Goal: Navigation & Orientation: Find specific page/section

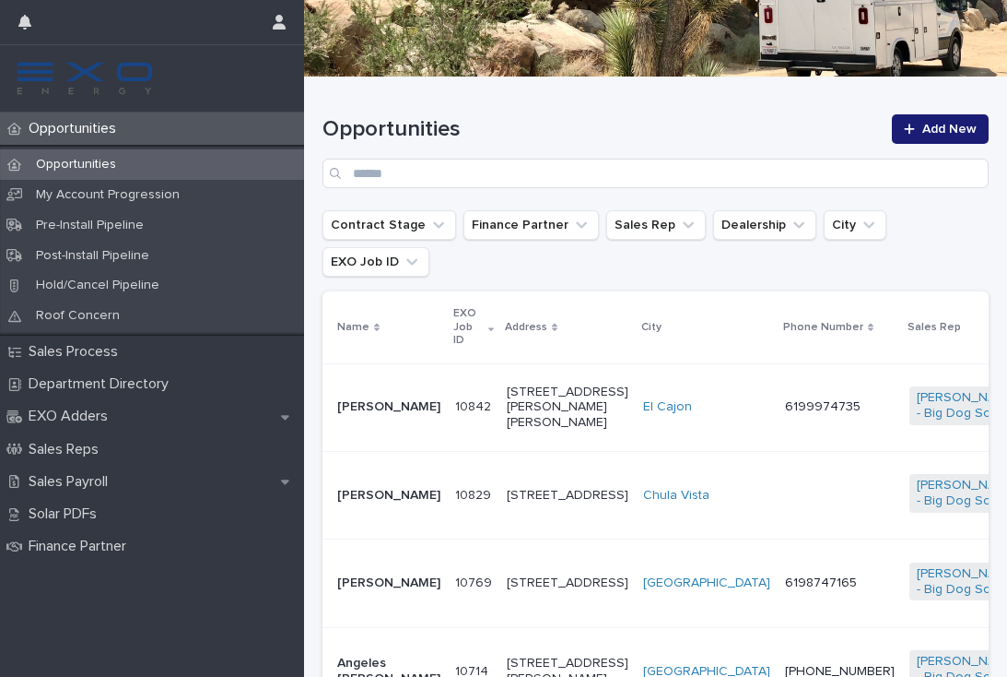
scroll to position [200, 0]
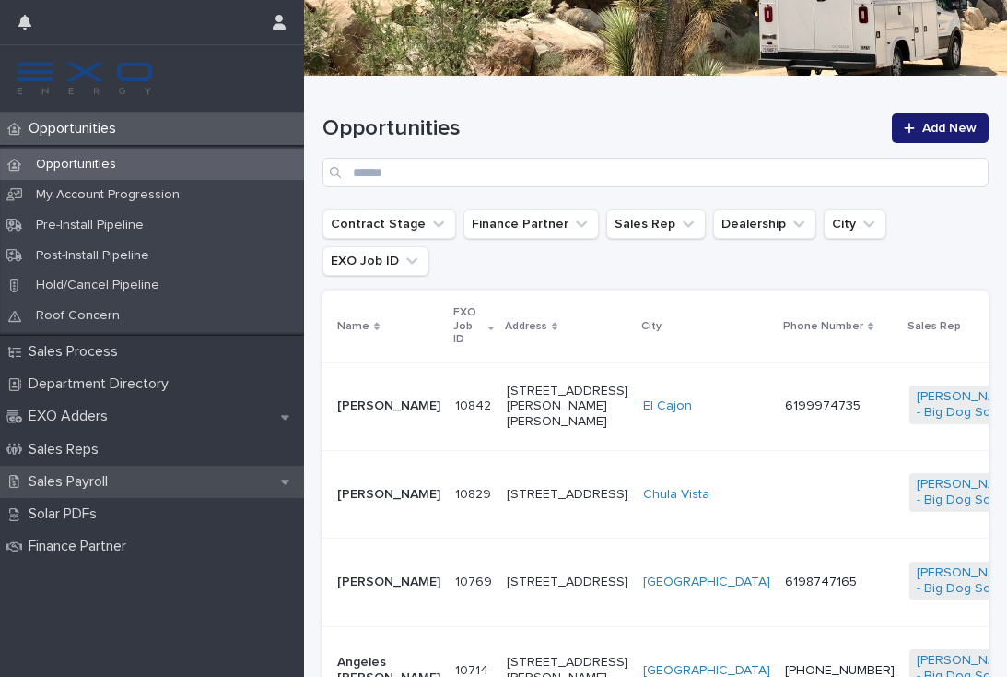
click at [82, 487] on div "Sales Payroll" at bounding box center [152, 481] width 304 height 32
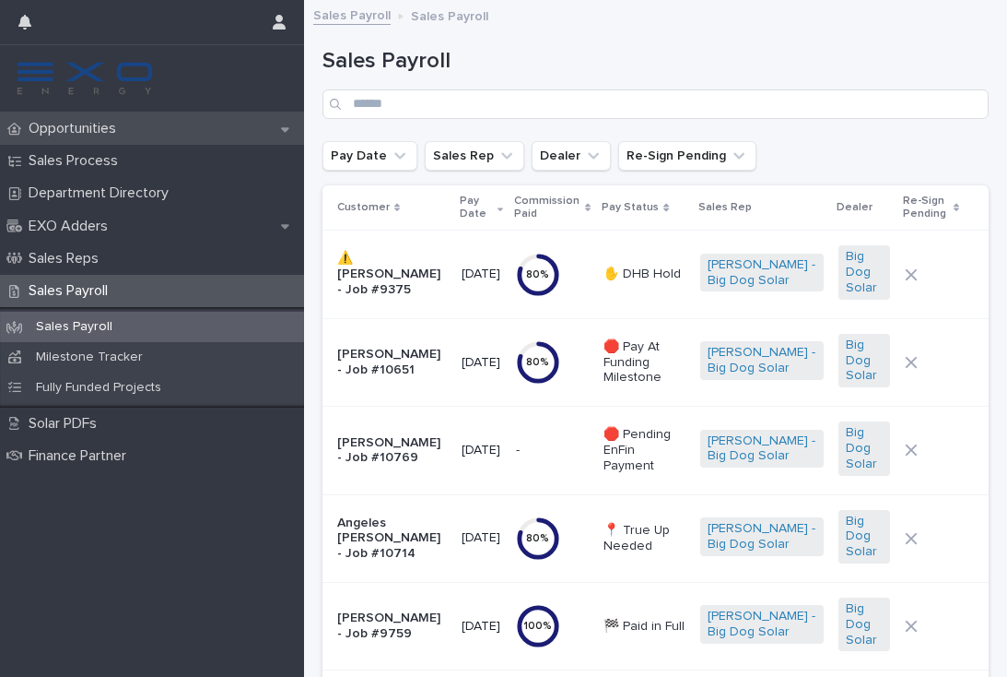
click at [96, 131] on p "Opportunities" at bounding box center [76, 129] width 110 height 18
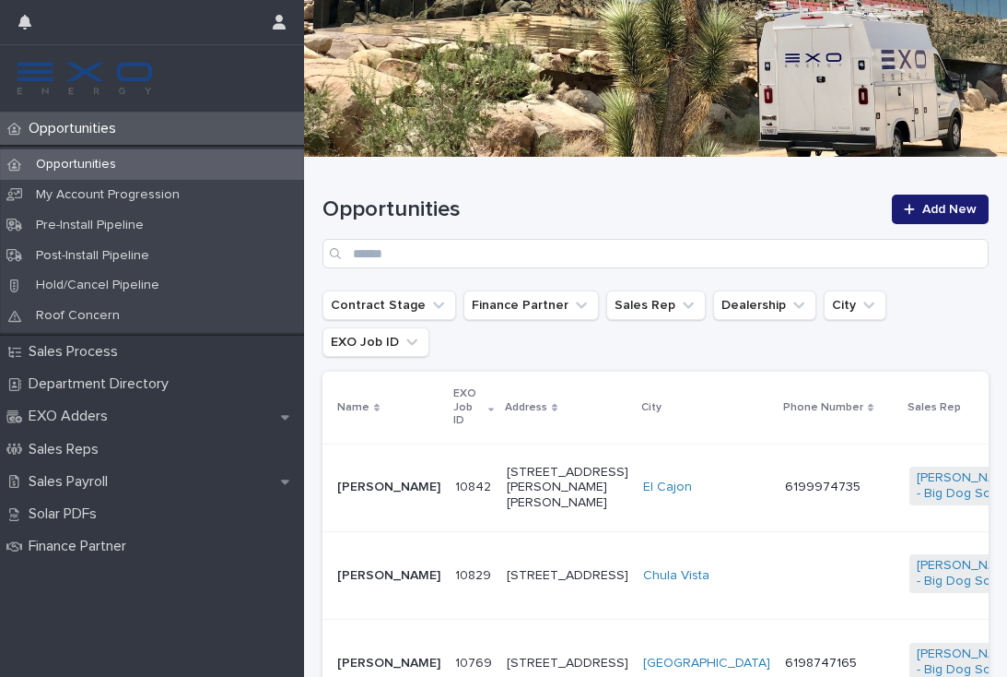
scroll to position [183, 0]
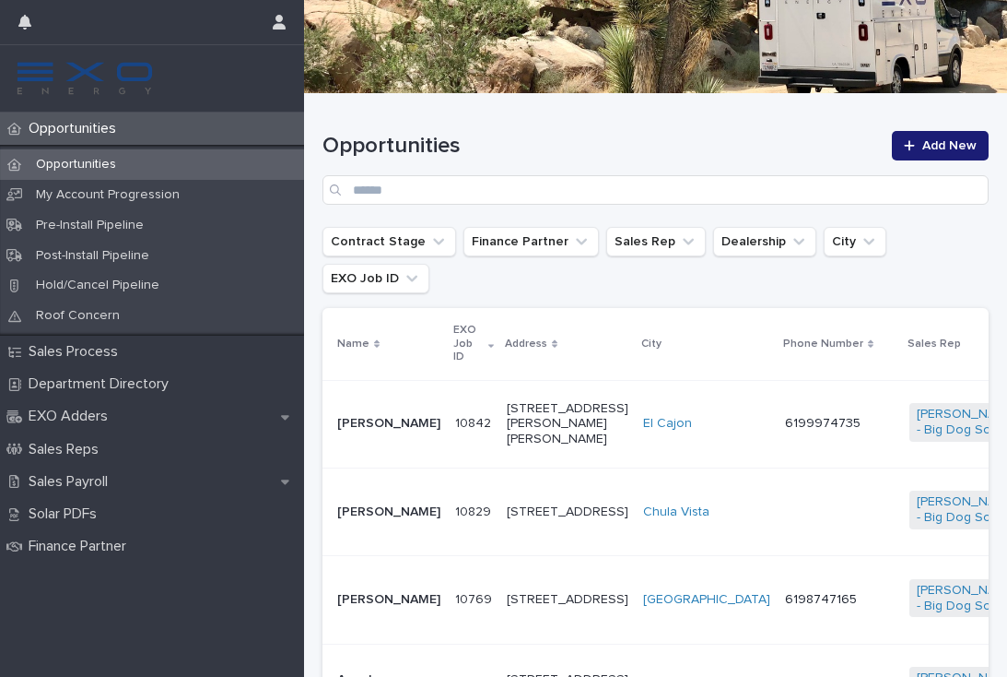
click at [778, 499] on td at bounding box center [840, 511] width 124 height 88
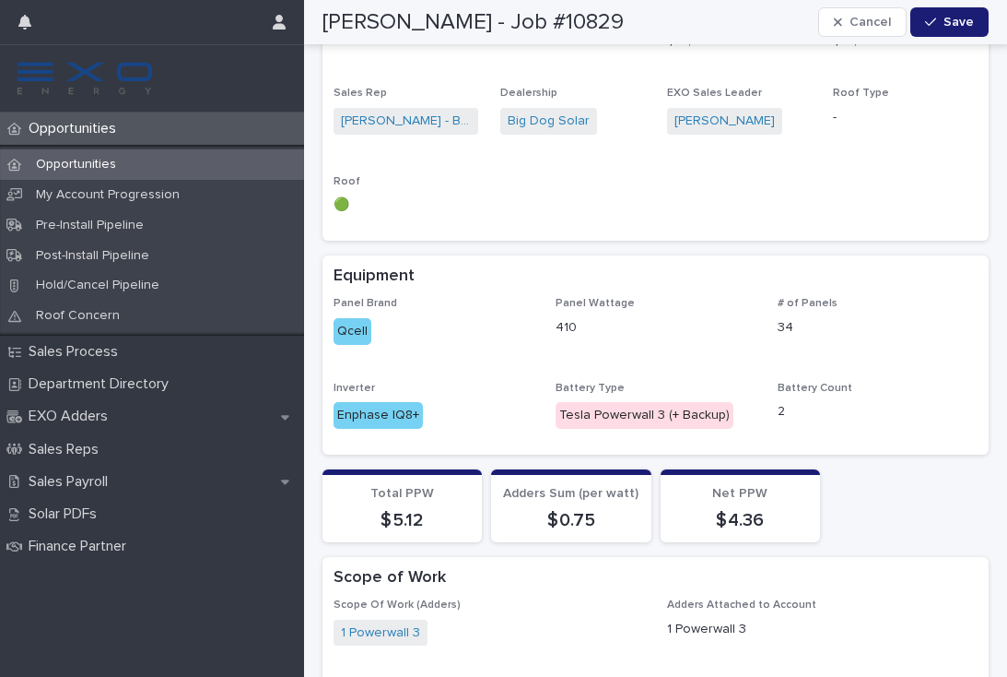
scroll to position [1526, 0]
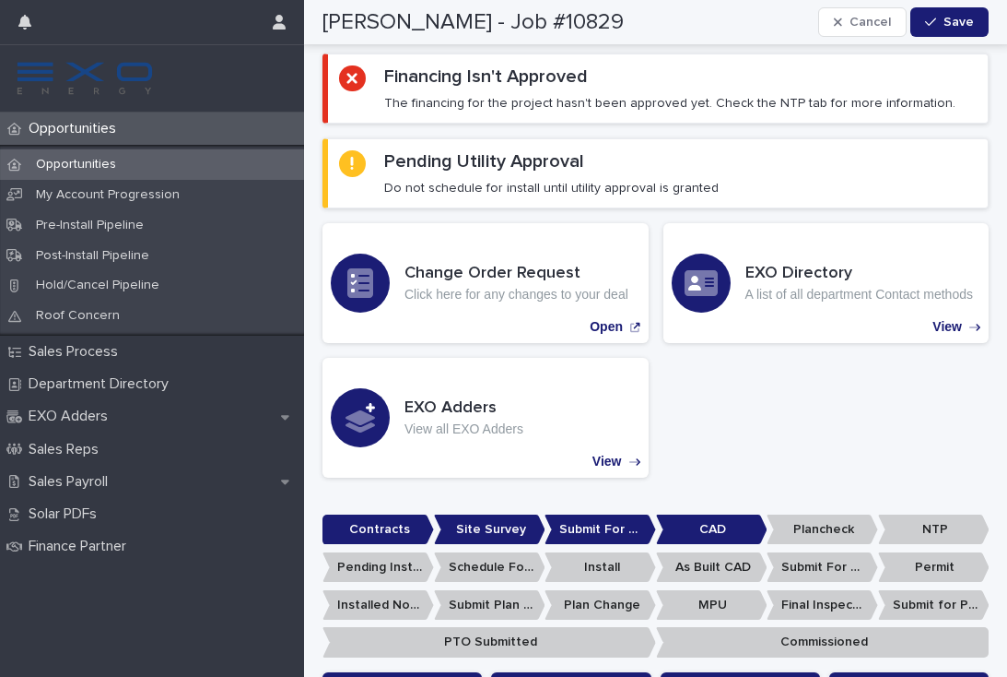
click at [72, 123] on p "Opportunities" at bounding box center [76, 129] width 110 height 18
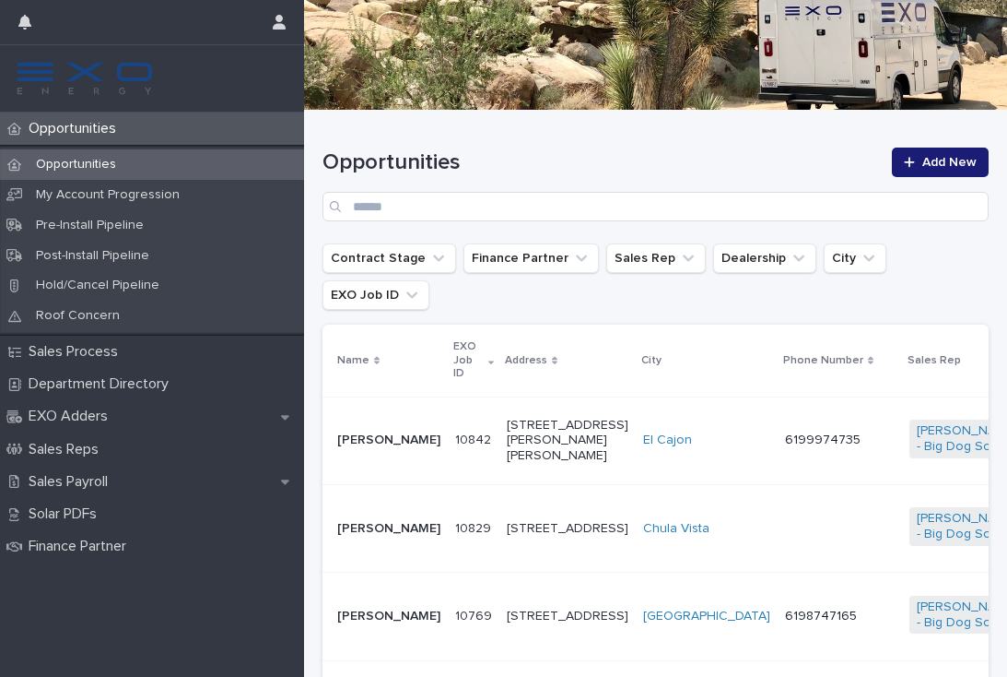
scroll to position [163, 0]
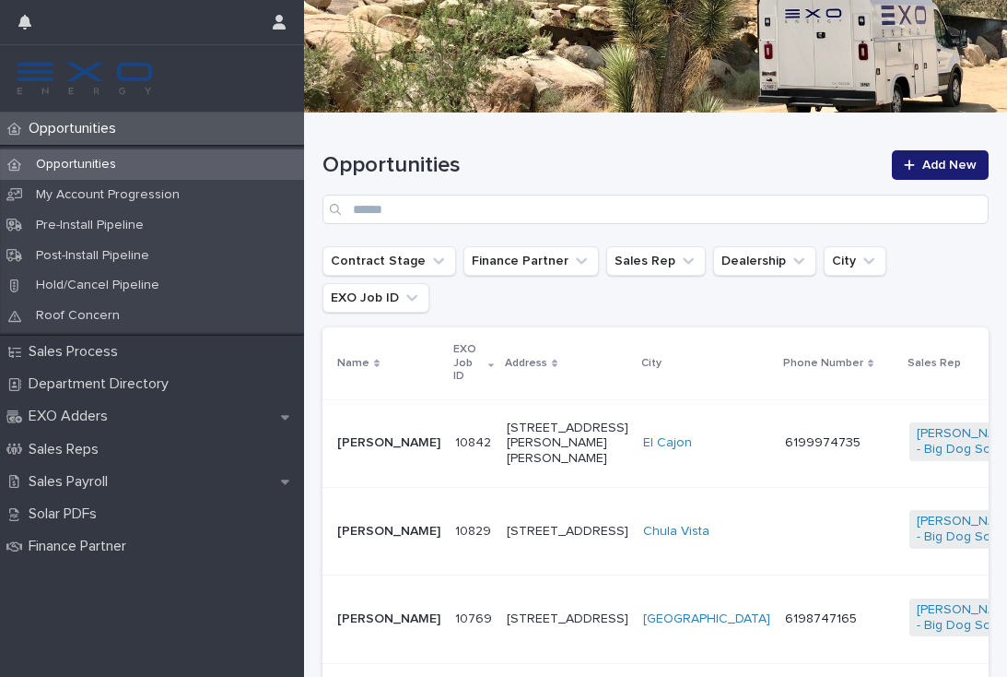
click at [778, 620] on td "6198747165" at bounding box center [840, 619] width 124 height 88
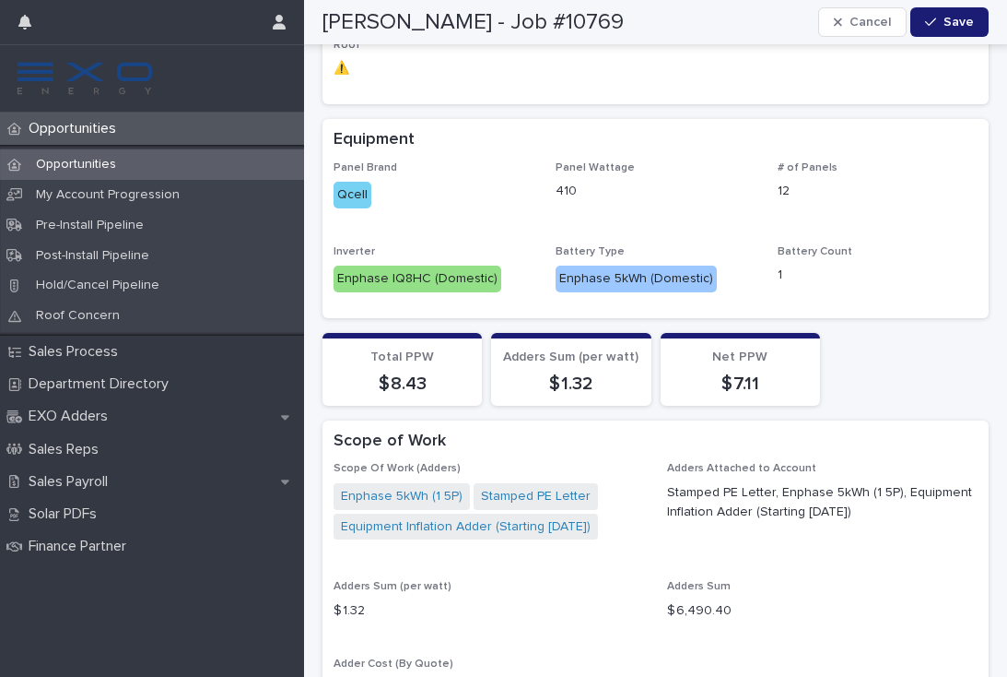
scroll to position [1410, 0]
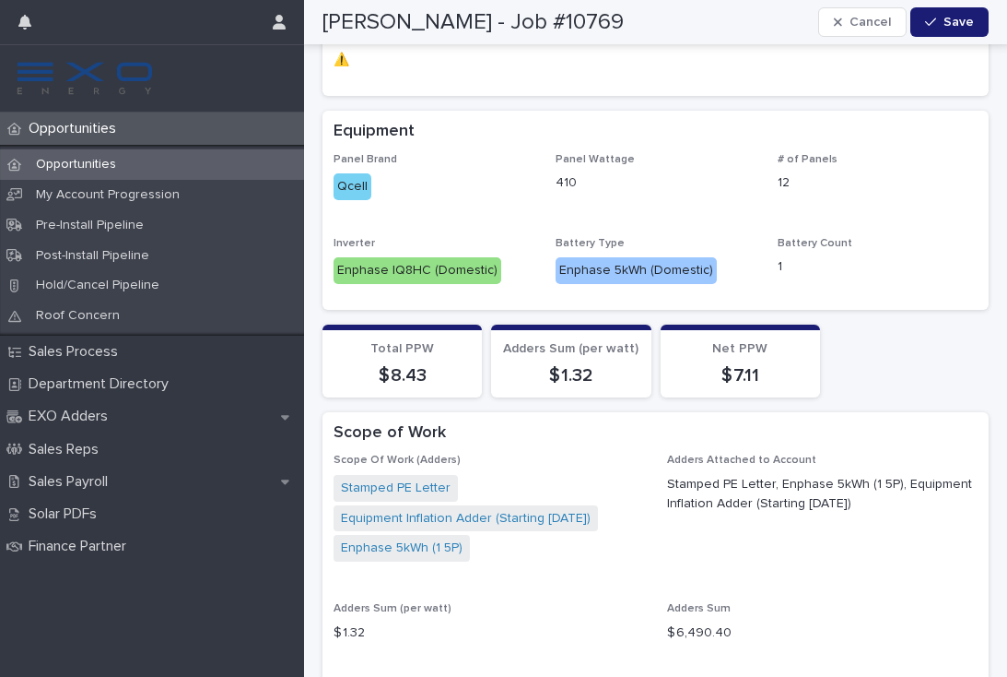
click at [122, 143] on div "Opportunities" at bounding box center [152, 128] width 304 height 32
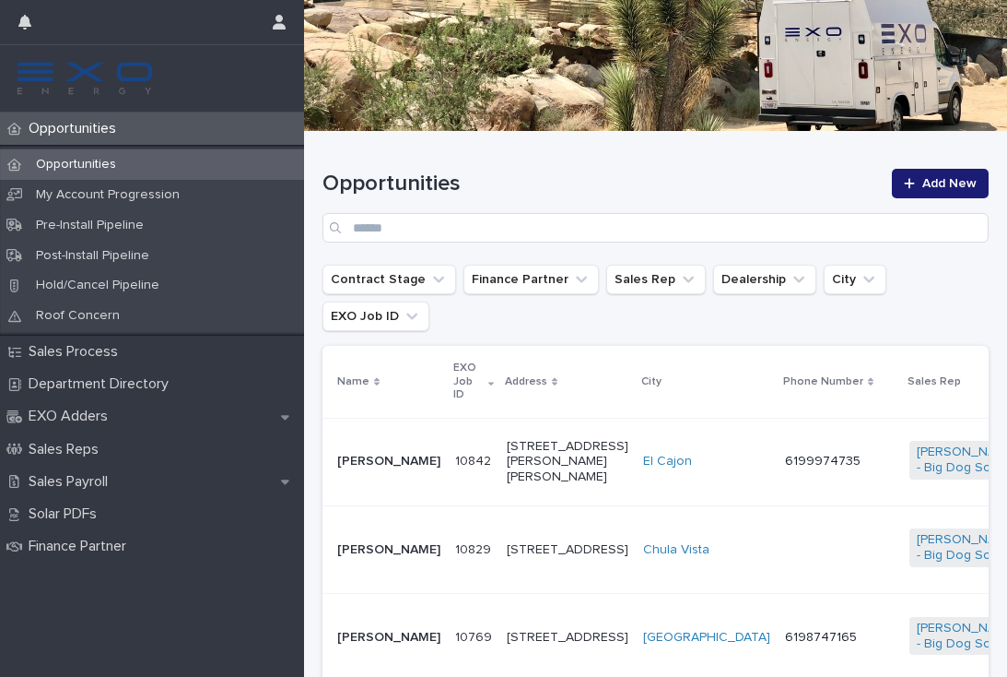
scroll to position [150, 0]
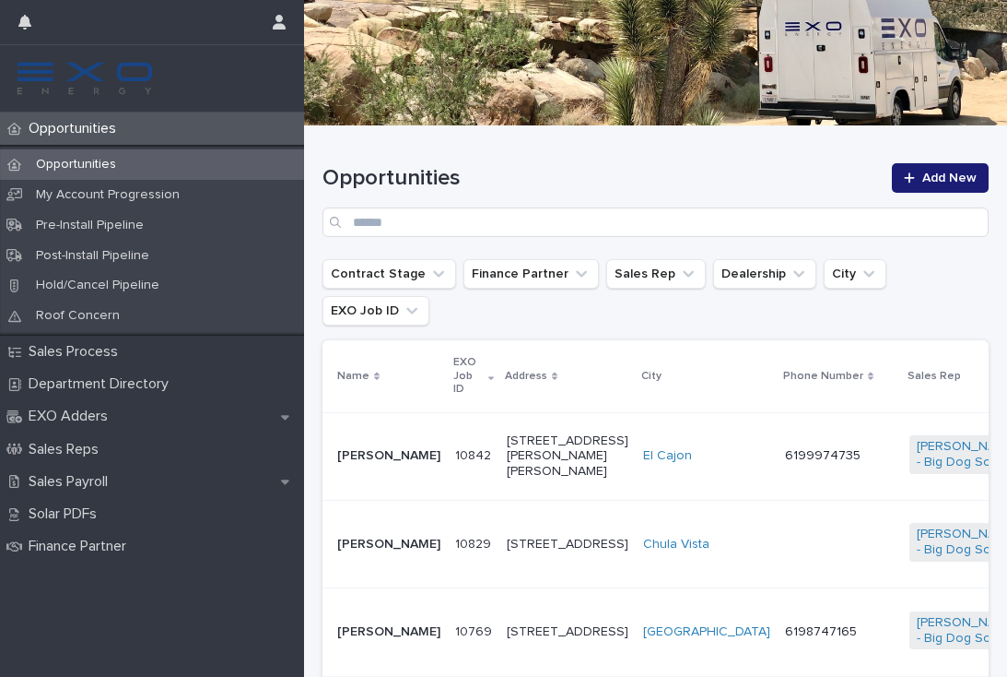
click at [778, 525] on td at bounding box center [840, 544] width 124 height 88
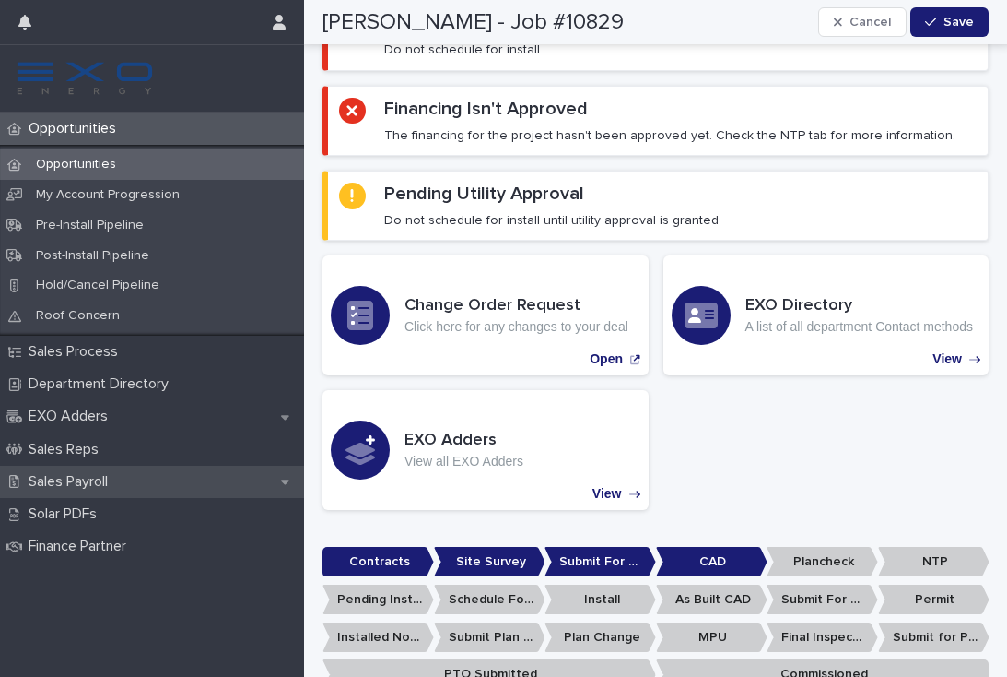
click at [94, 474] on p "Sales Payroll" at bounding box center [71, 482] width 101 height 18
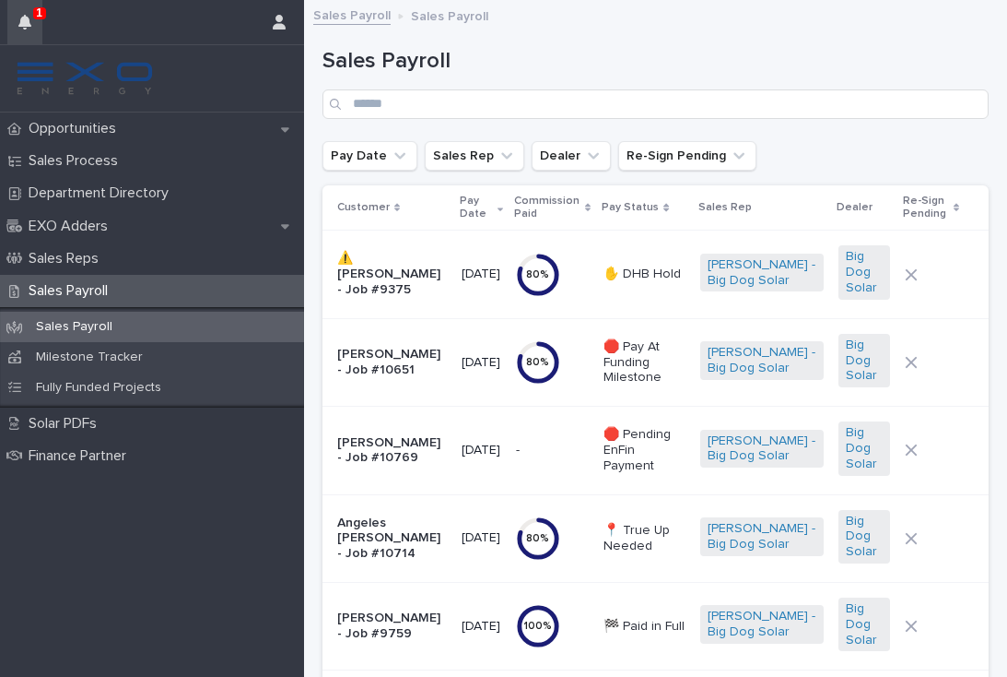
click at [24, 21] on icon "button" at bounding box center [24, 22] width 13 height 15
click at [960, 132] on div "Sales Payroll" at bounding box center [656, 76] width 666 height 130
click at [112, 134] on p "Opportunities" at bounding box center [76, 129] width 110 height 18
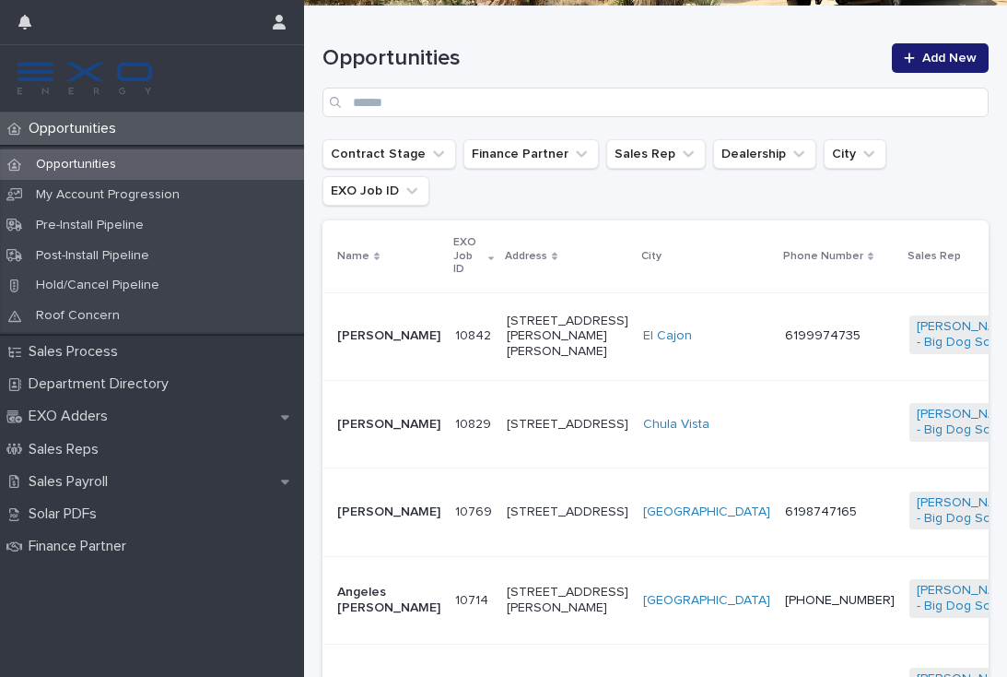
scroll to position [273, 0]
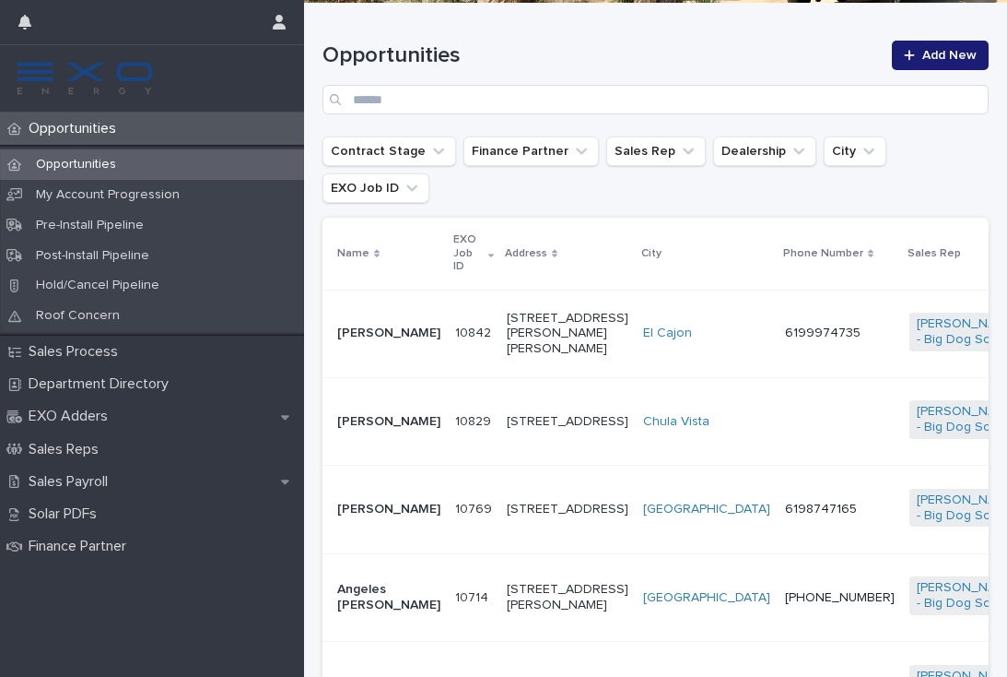
click at [448, 518] on td "10769 10769" at bounding box center [474, 509] width 52 height 88
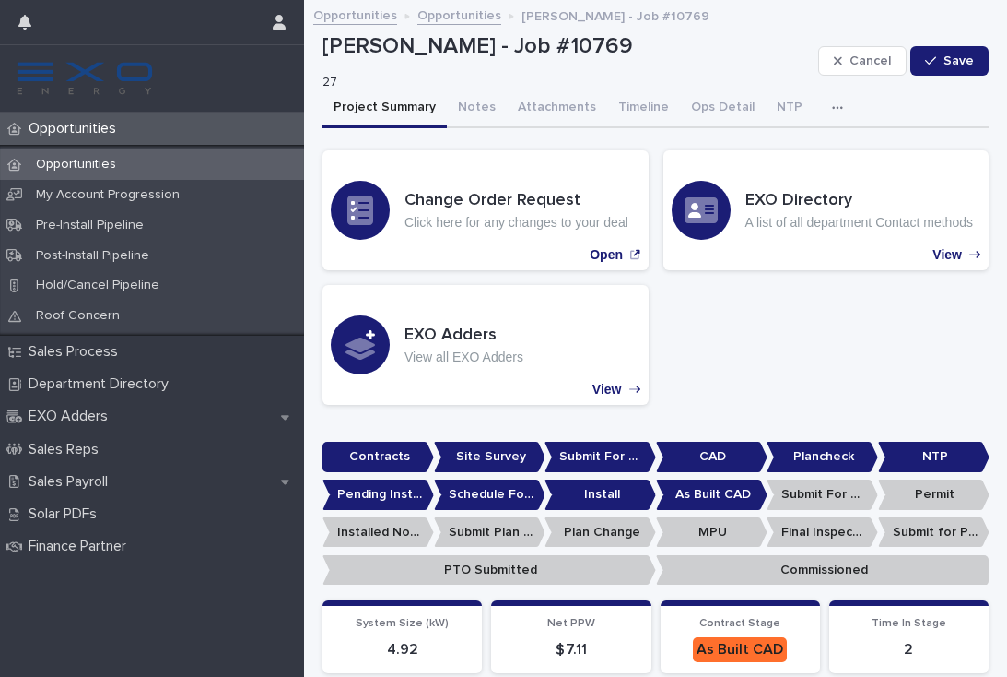
click at [94, 171] on div "Opportunities" at bounding box center [152, 164] width 304 height 30
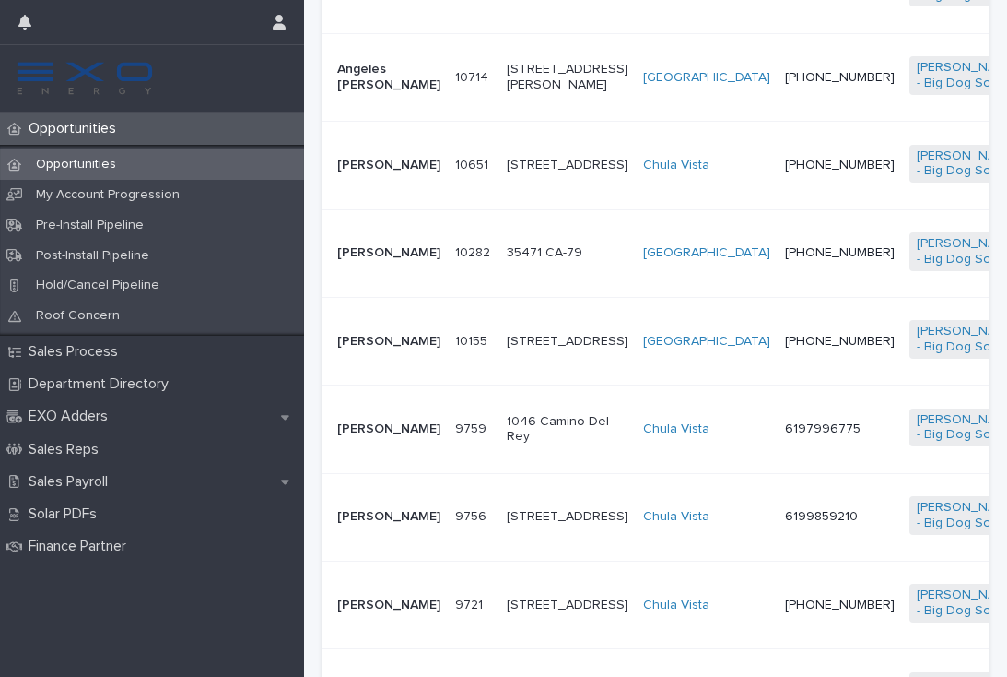
scroll to position [802, 0]
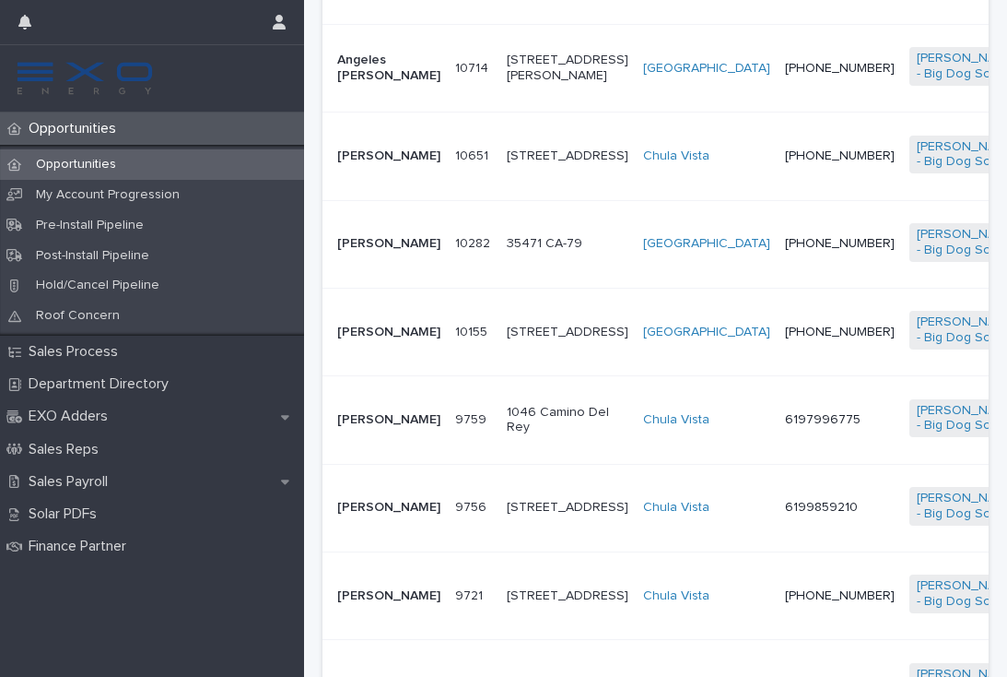
click at [101, 167] on p "Opportunities" at bounding box center [76, 165] width 110 height 16
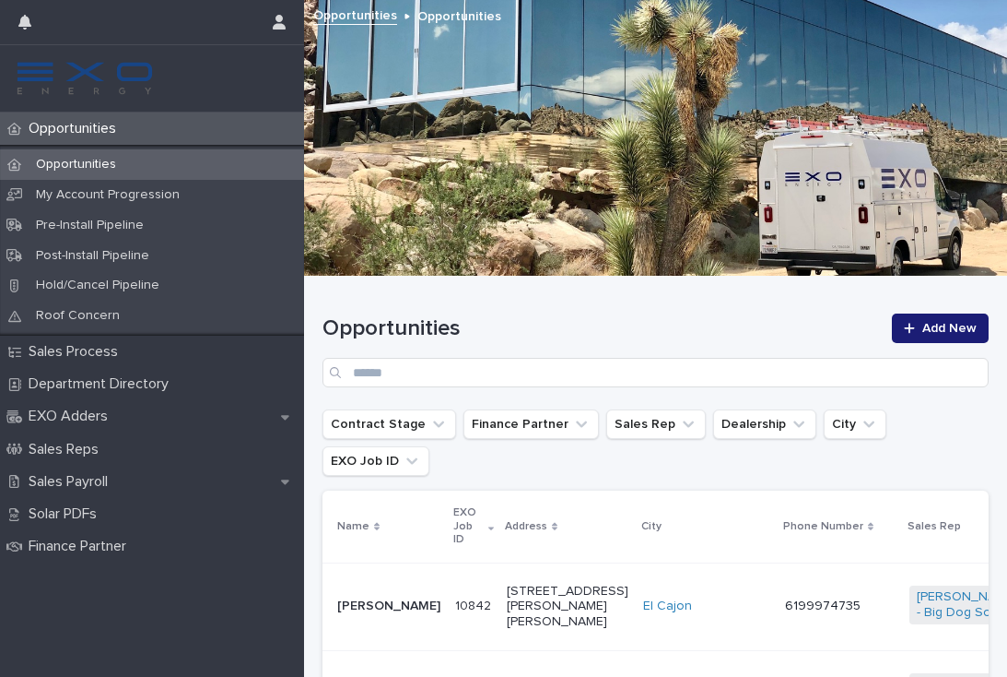
scroll to position [0, 0]
click at [124, 155] on div "Opportunities" at bounding box center [152, 164] width 304 height 30
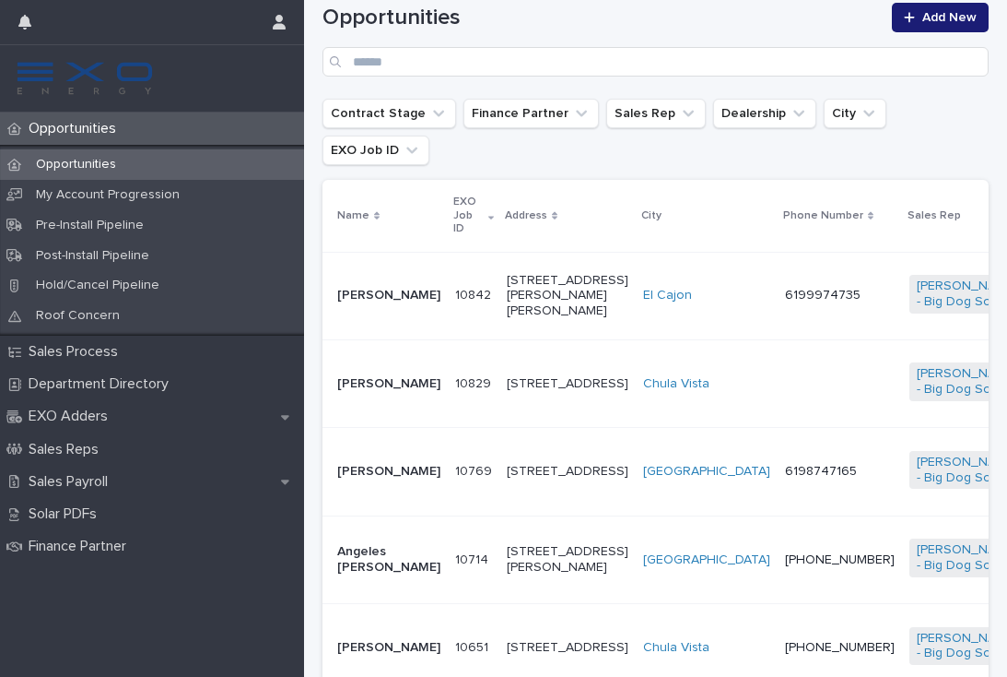
scroll to position [312, 0]
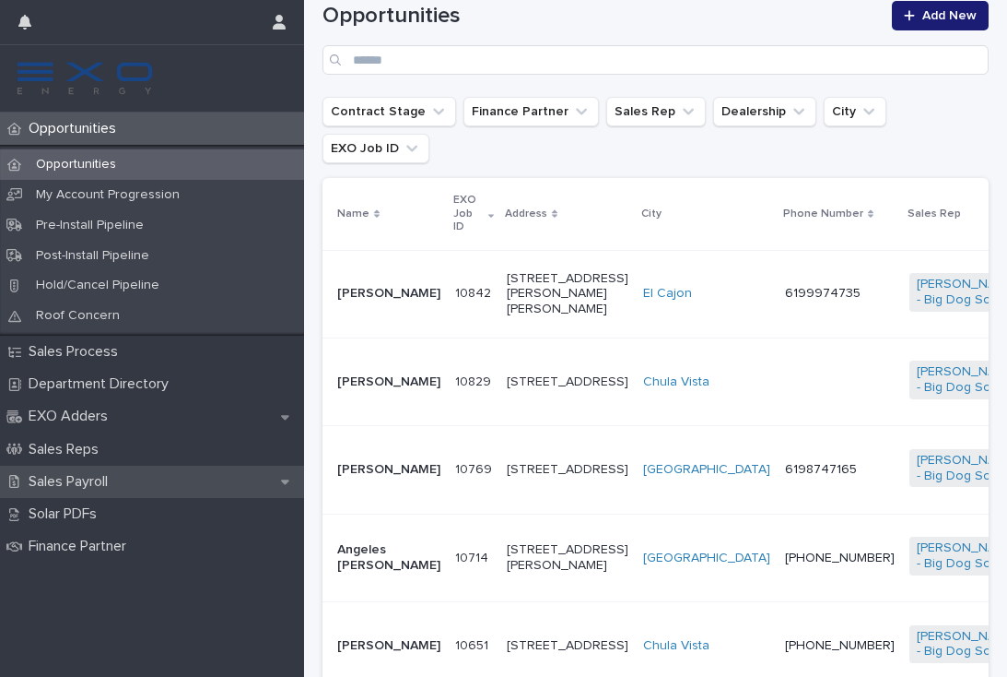
click at [85, 477] on p "Sales Payroll" at bounding box center [71, 482] width 101 height 18
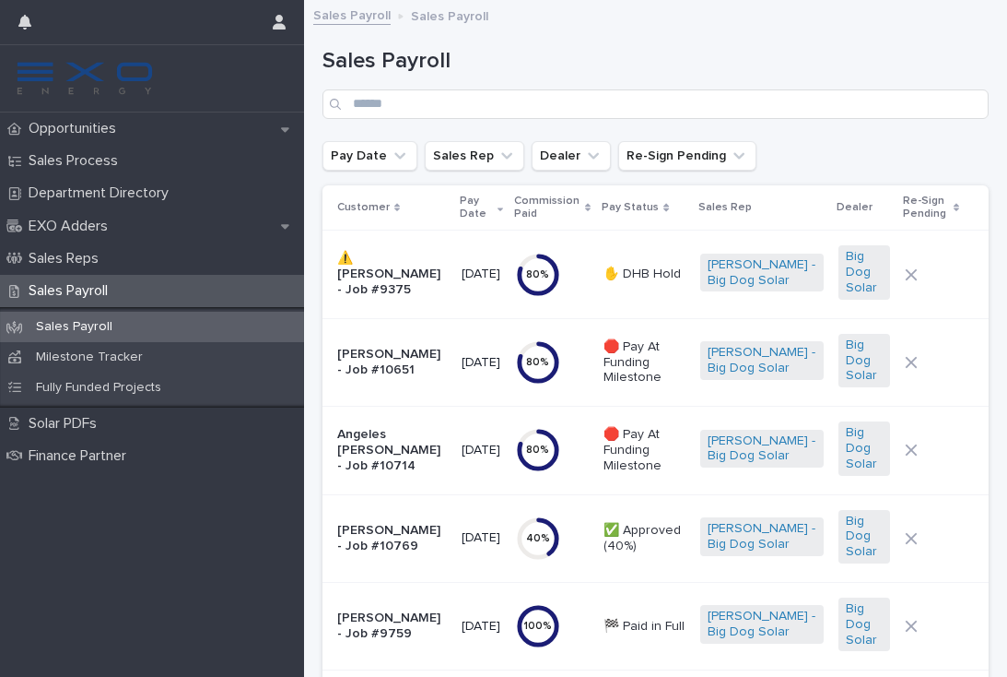
click at [415, 523] on p "[PERSON_NAME] - Job #10769" at bounding box center [392, 538] width 110 height 31
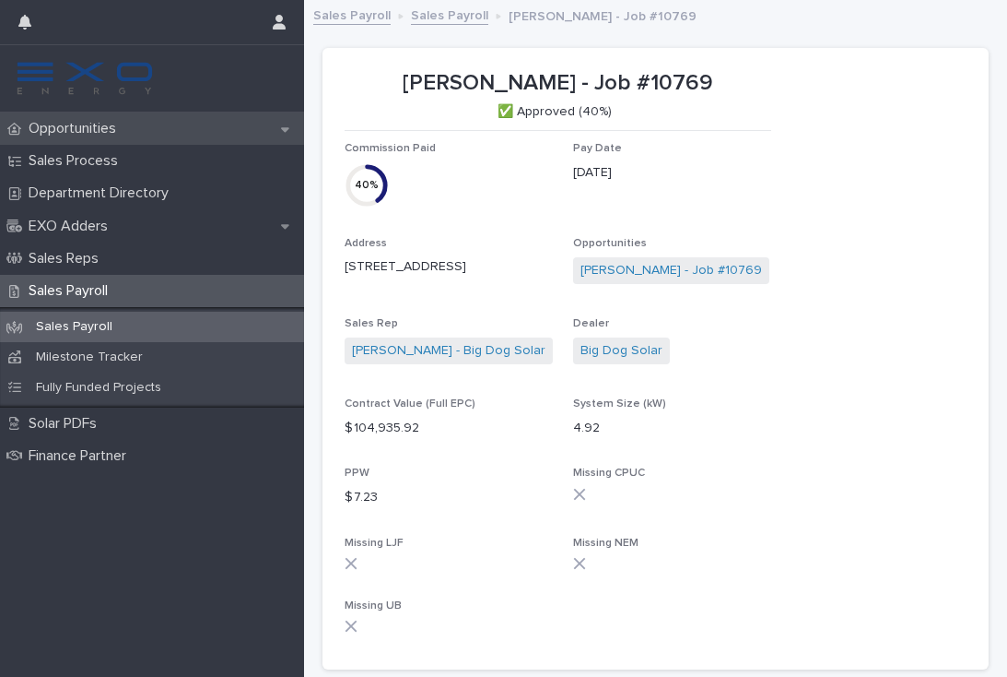
click at [97, 136] on p "Opportunities" at bounding box center [76, 129] width 110 height 18
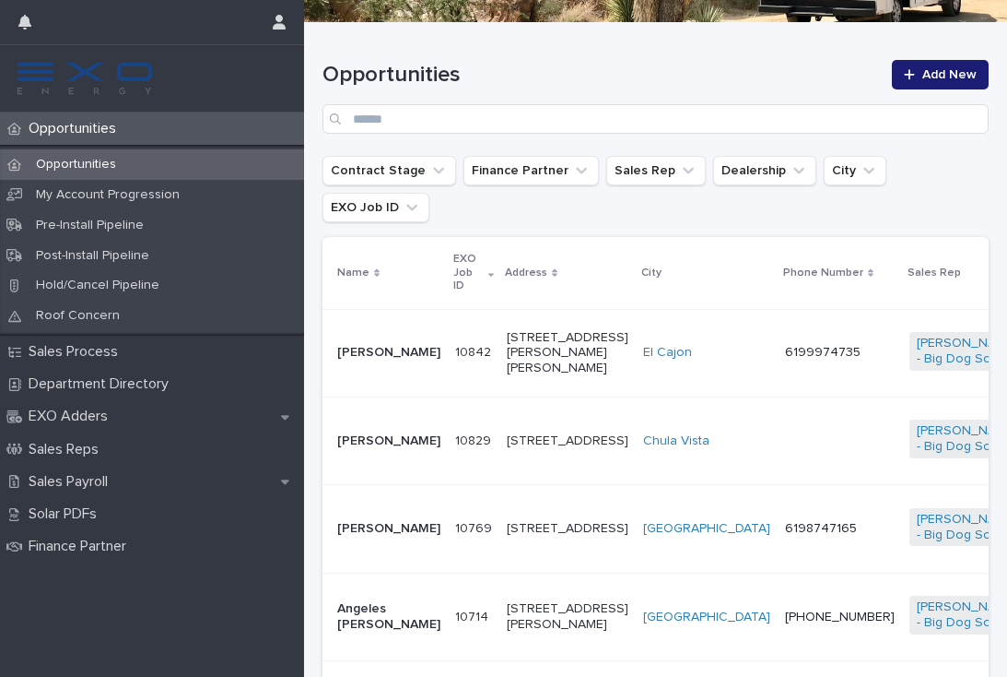
scroll to position [268, 0]
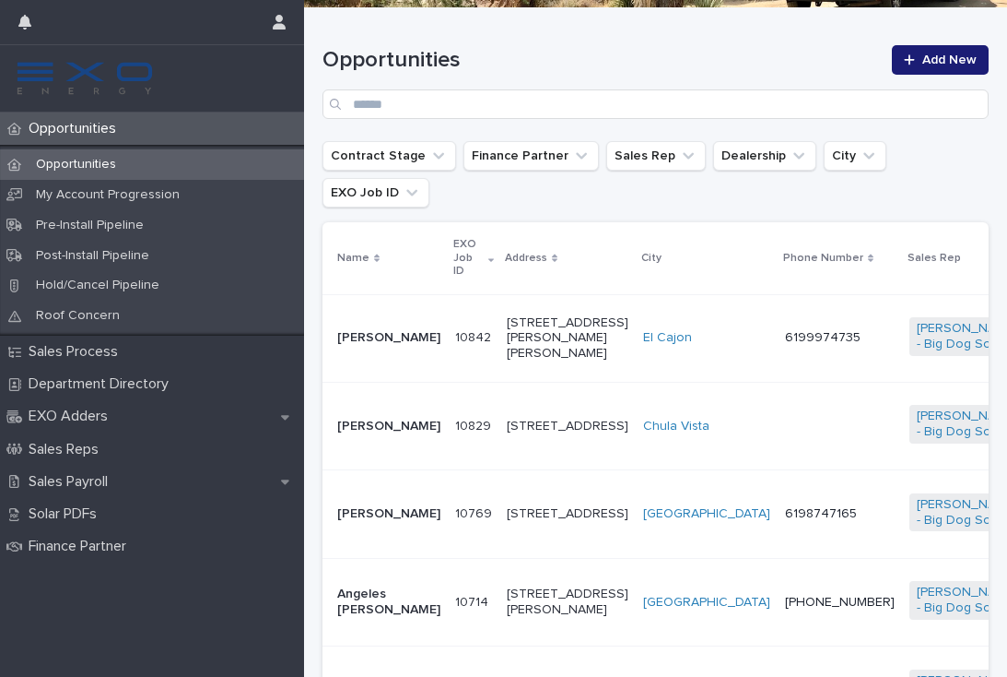
click at [413, 503] on td "[PERSON_NAME]" at bounding box center [385, 514] width 125 height 88
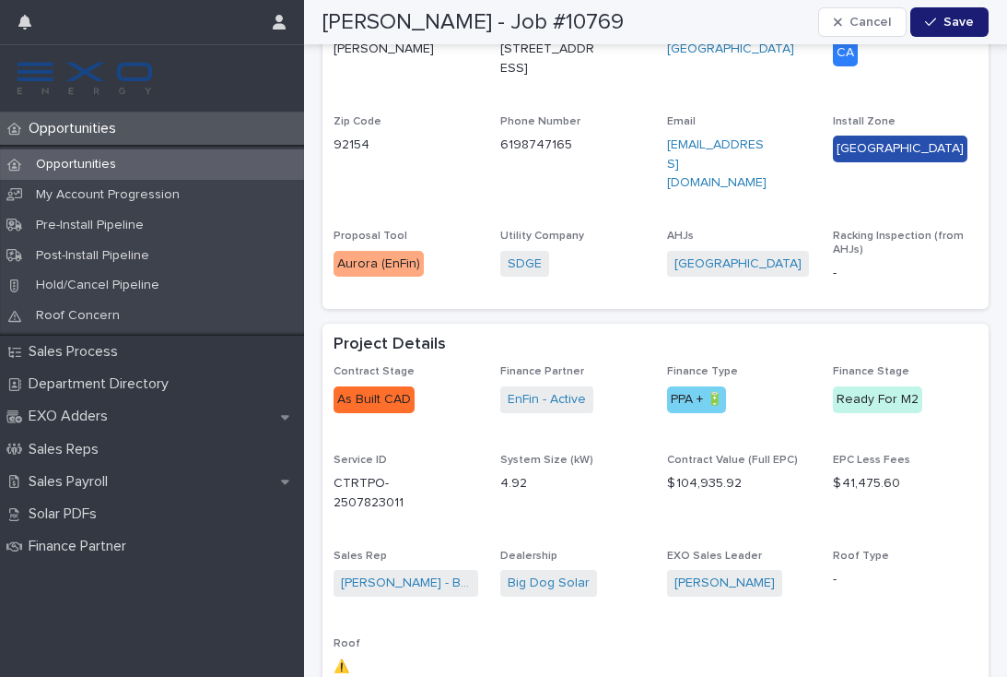
scroll to position [806, 0]
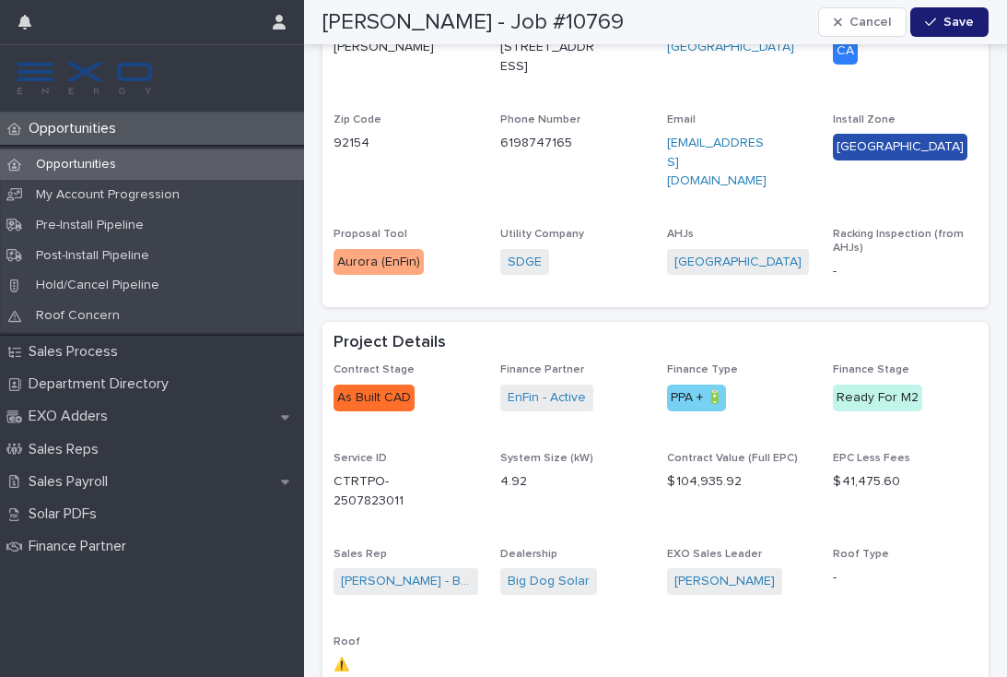
click at [82, 135] on p "Opportunities" at bounding box center [76, 129] width 110 height 18
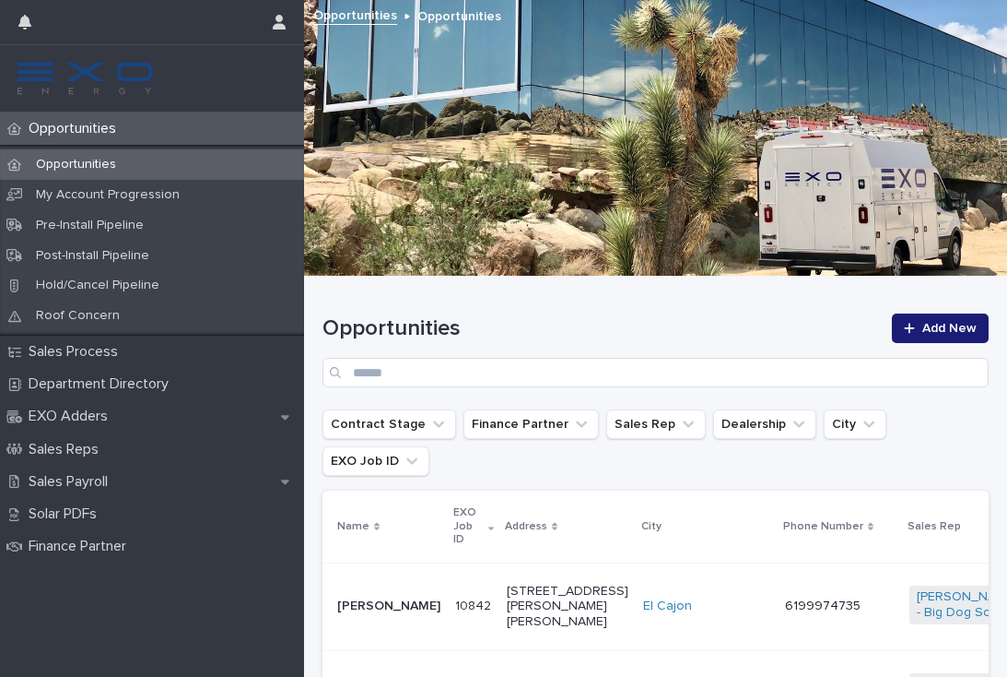
click at [778, 596] on td "6199974735" at bounding box center [840, 606] width 124 height 88
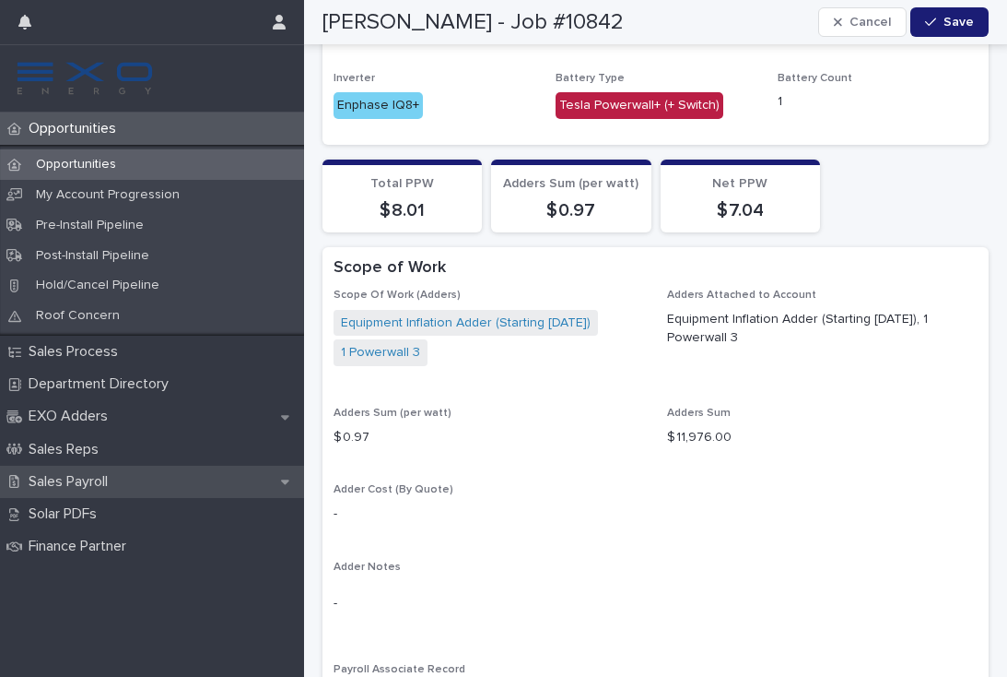
click at [101, 479] on p "Sales Payroll" at bounding box center [71, 482] width 101 height 18
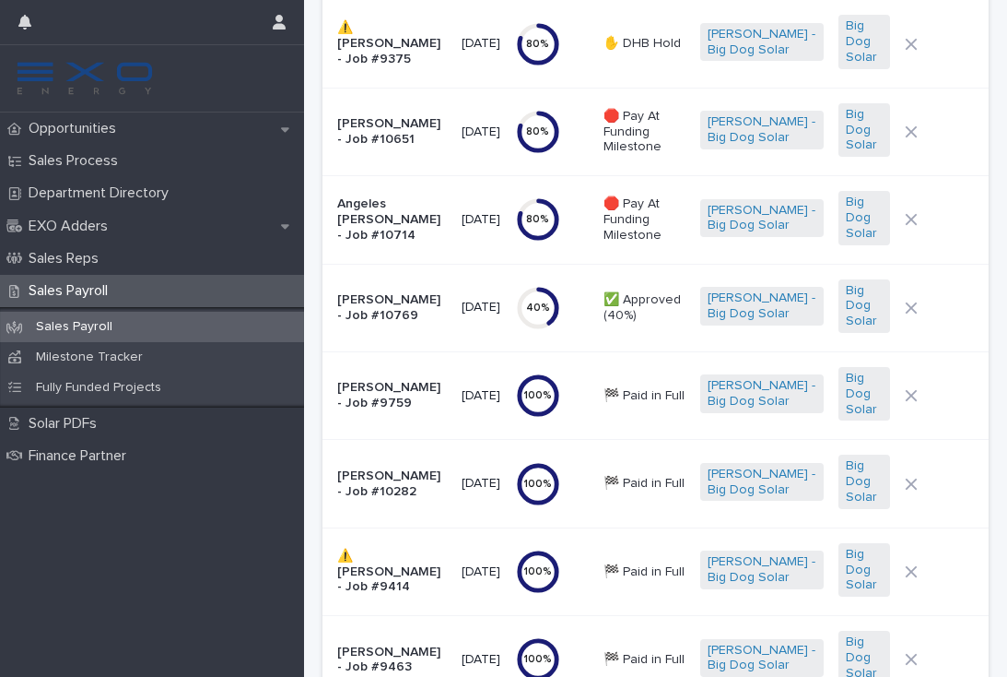
scroll to position [224, 0]
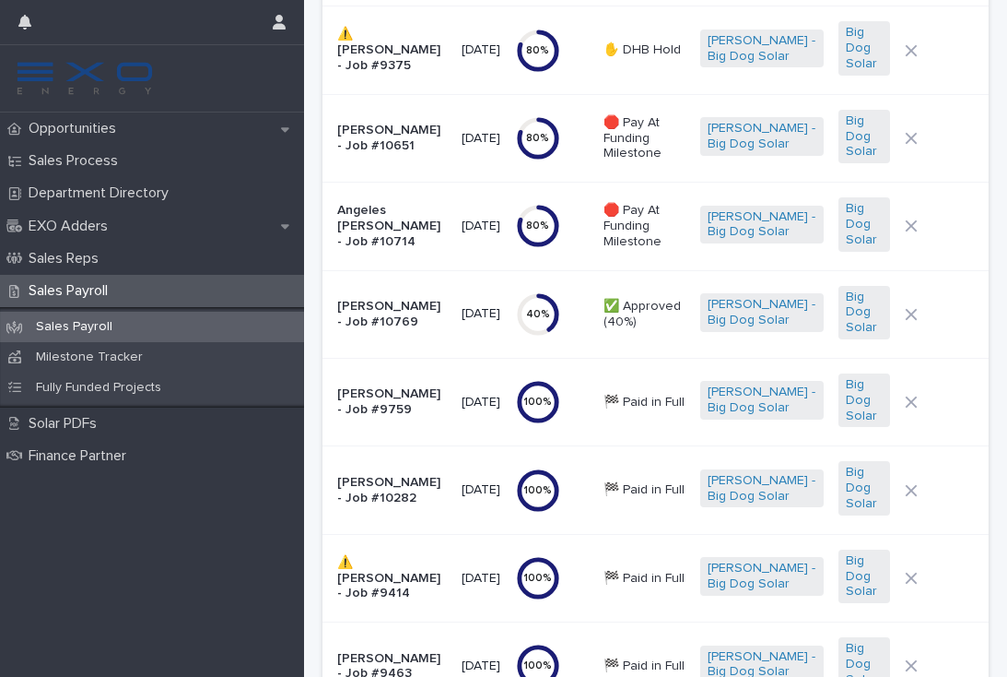
click at [95, 133] on p "Opportunities" at bounding box center [76, 129] width 110 height 18
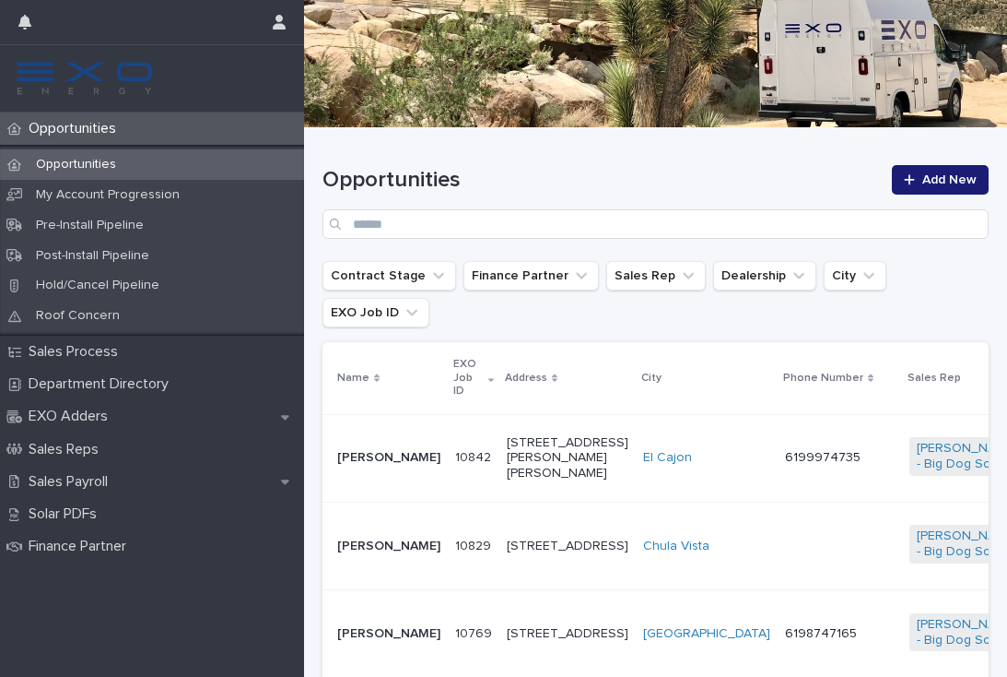
scroll to position [229, 0]
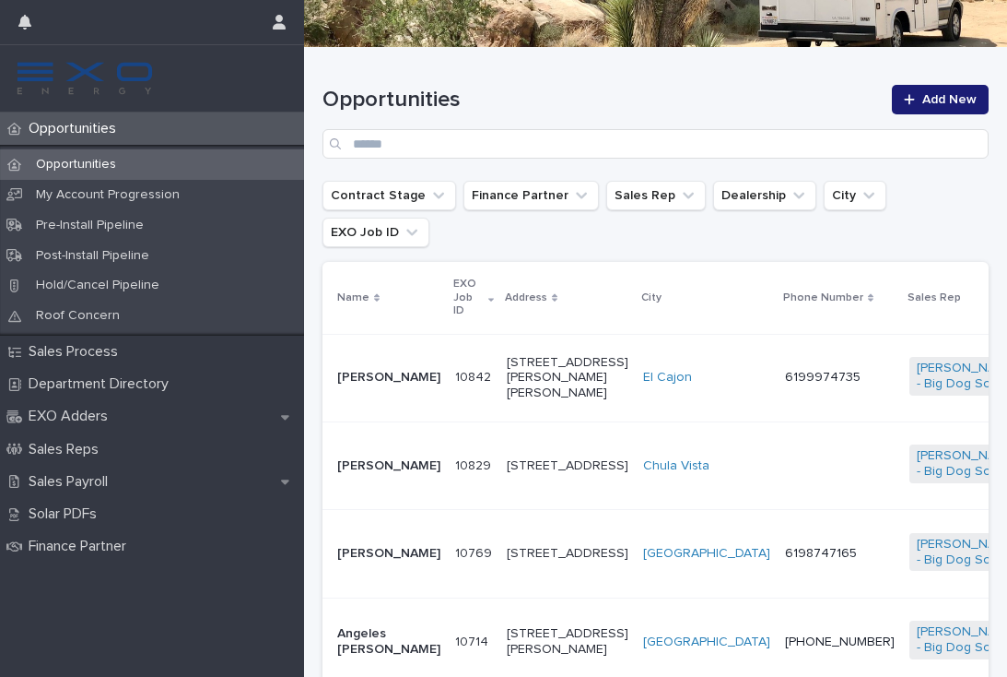
click at [785, 462] on div at bounding box center [840, 464] width 110 height 4
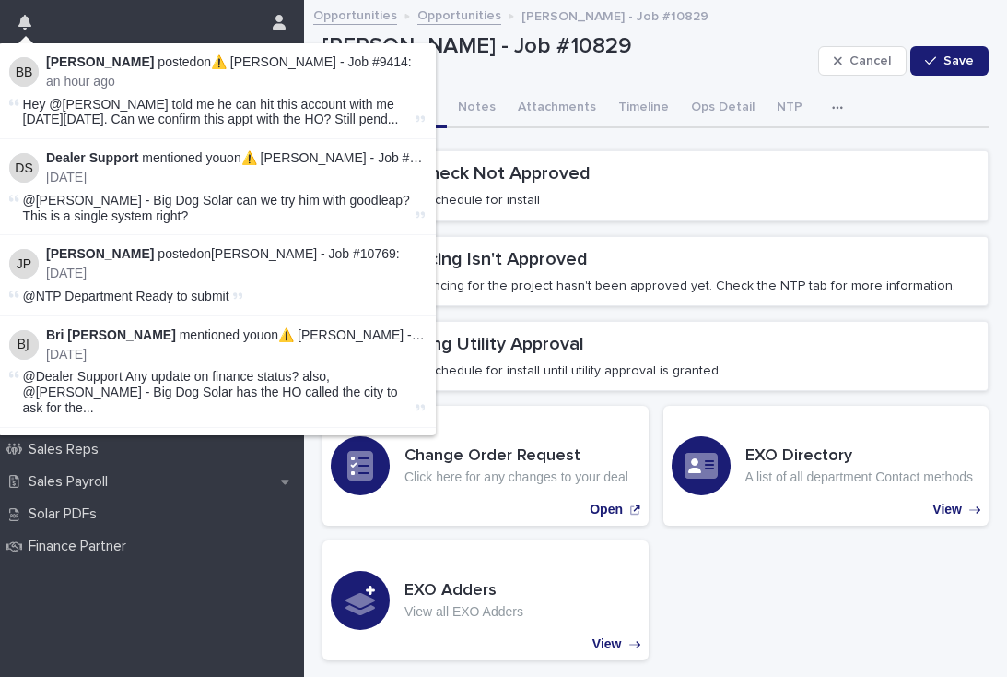
click at [28, 27] on icon "button" at bounding box center [24, 22] width 13 height 15
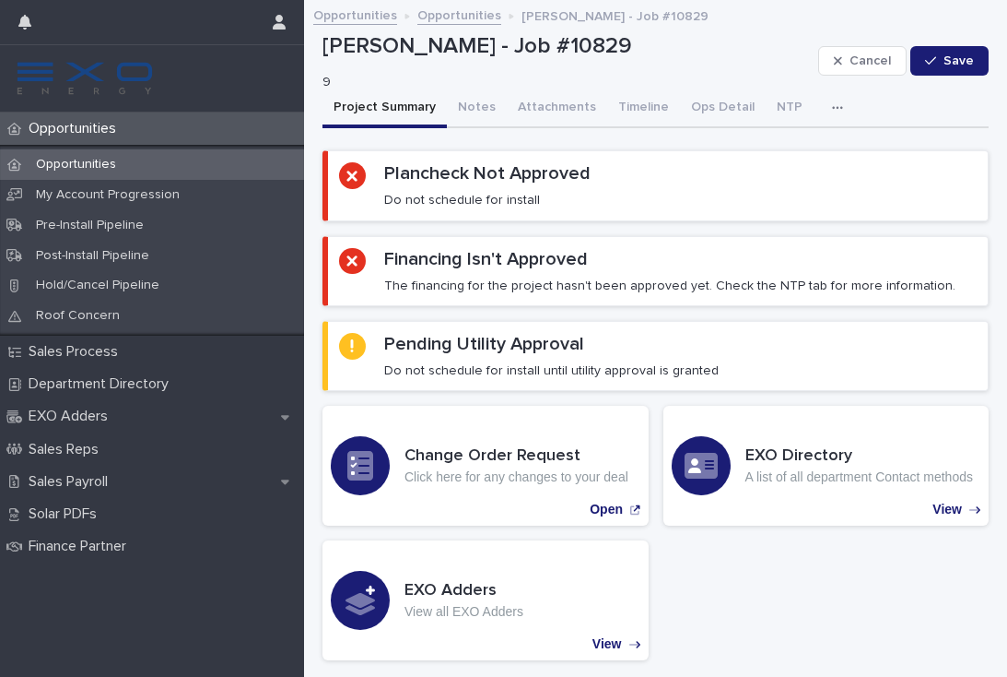
click at [18, 18] on icon "button" at bounding box center [24, 22] width 13 height 15
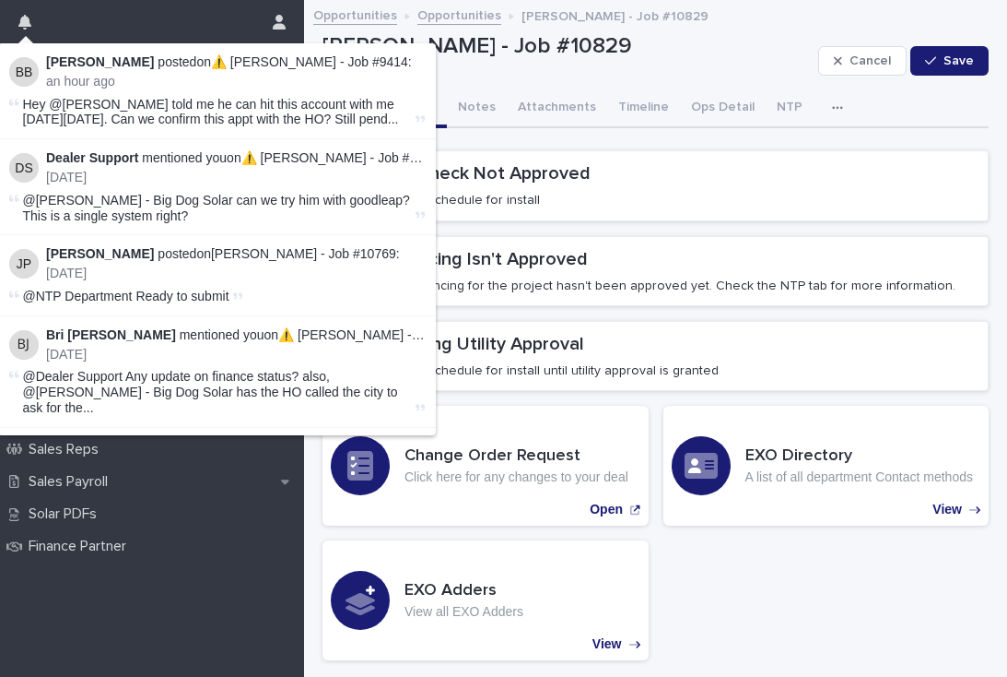
click at [37, 18] on button "button" at bounding box center [24, 22] width 35 height 44
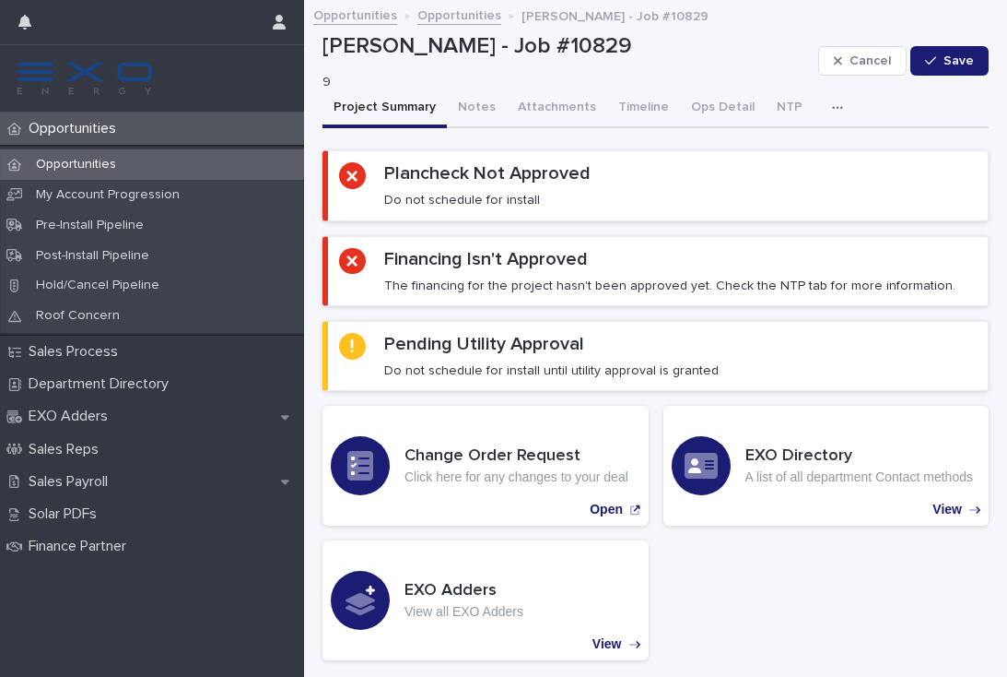
click at [128, 17] on div at bounding box center [136, 22] width 237 height 44
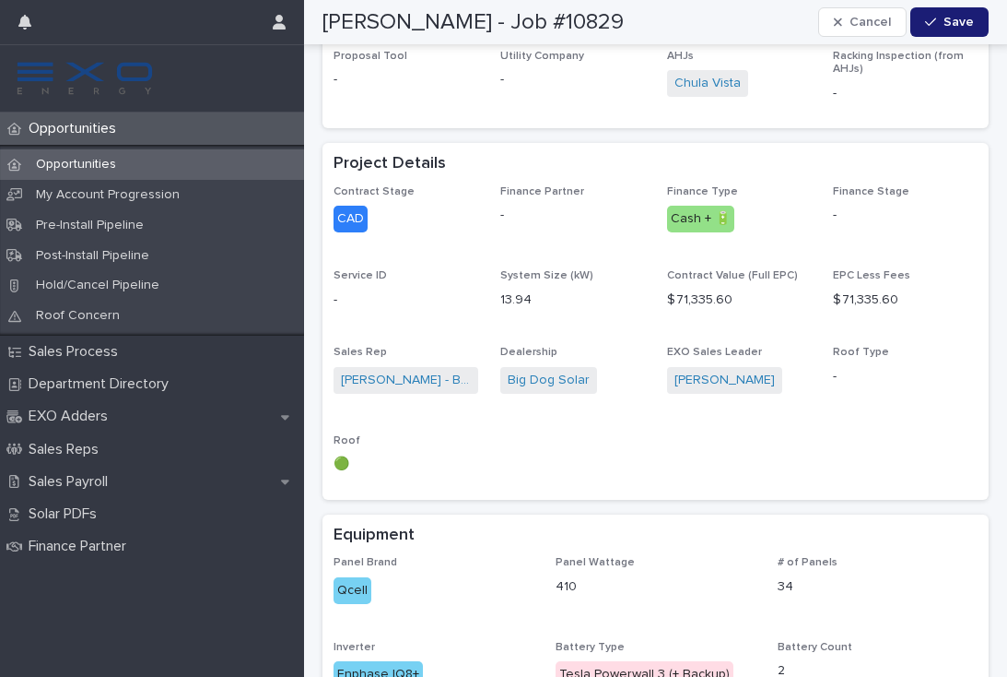
scroll to position [1239, 0]
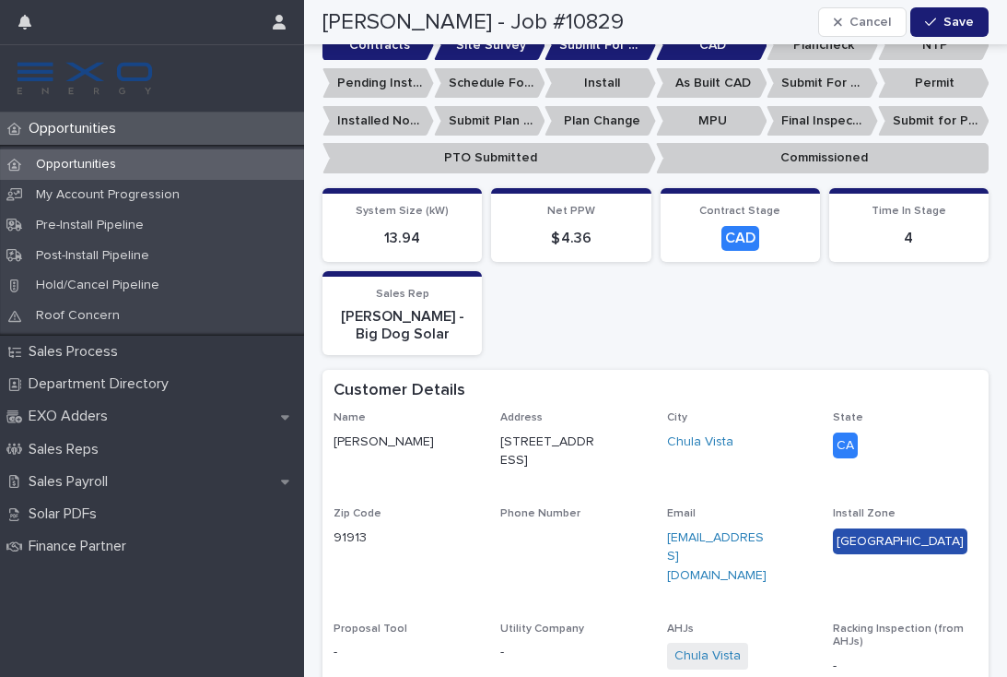
click at [65, 477] on p "Sales Payroll" at bounding box center [71, 482] width 101 height 18
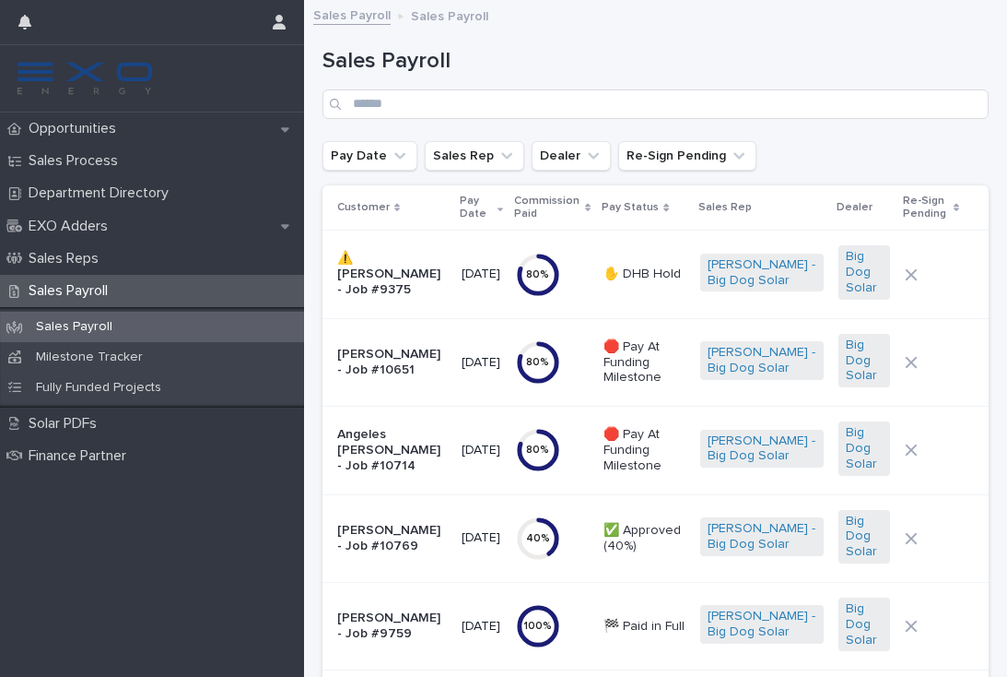
click at [60, 125] on p "Opportunities" at bounding box center [76, 129] width 110 height 18
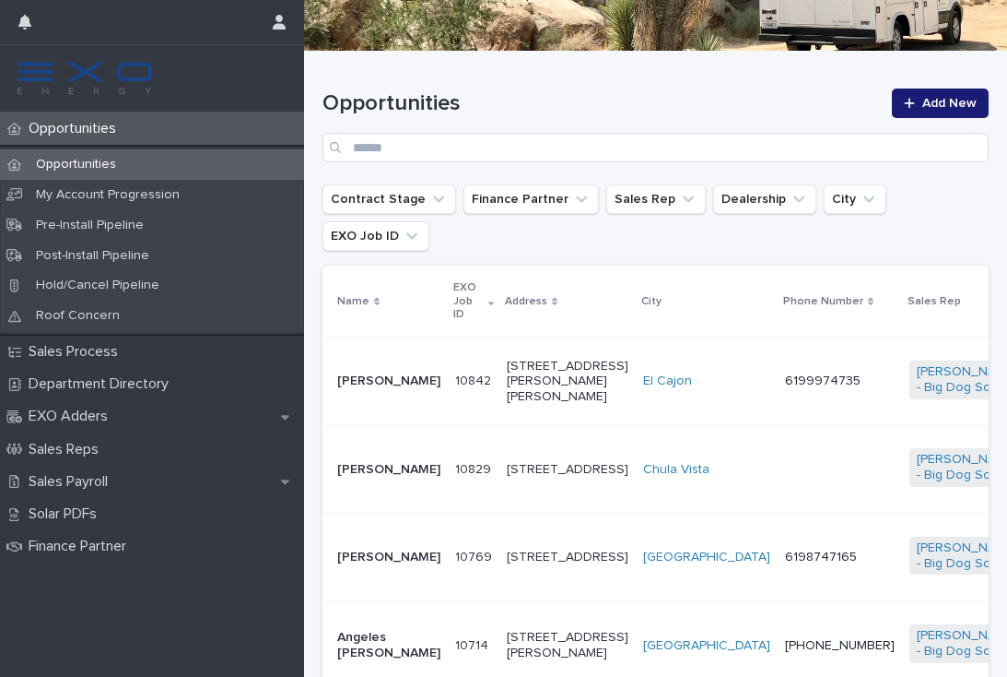
scroll to position [251, 0]
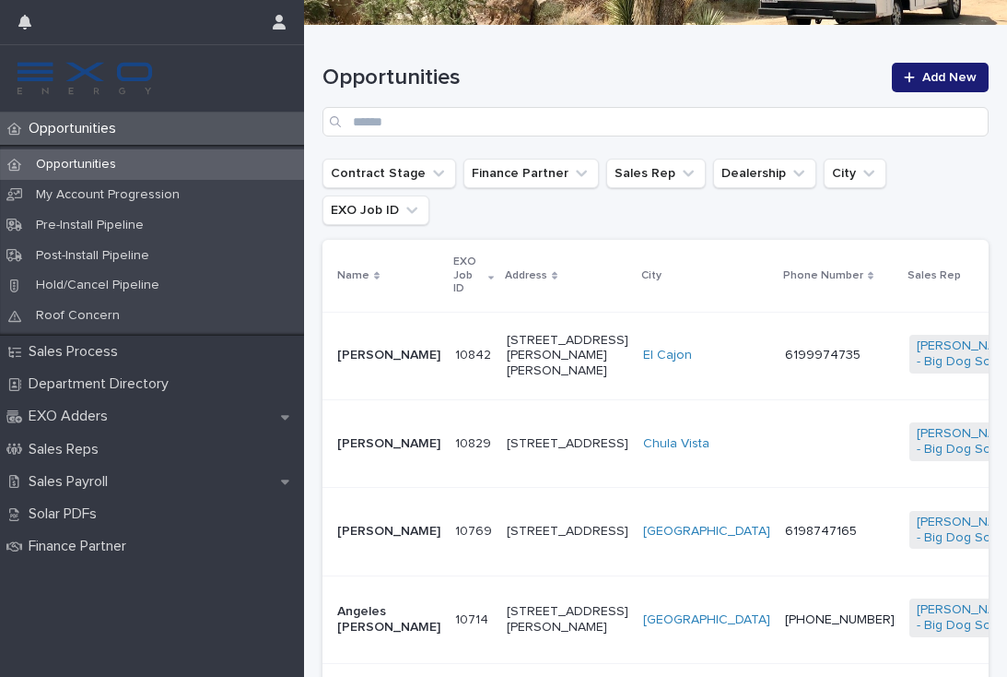
click at [778, 332] on td "6199974735" at bounding box center [840, 356] width 124 height 88
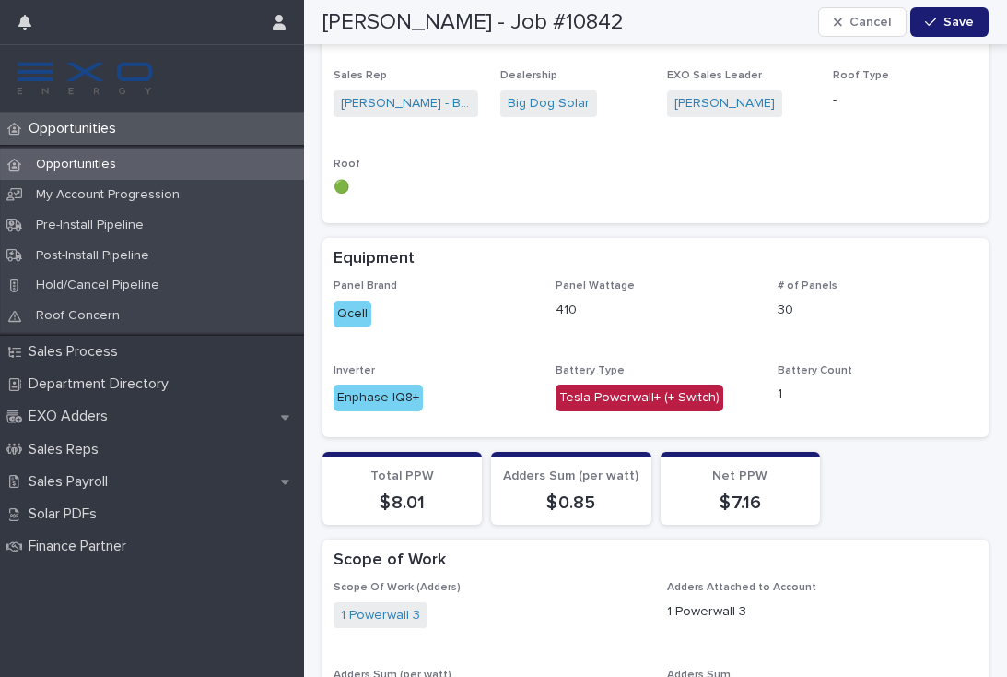
scroll to position [1623, 0]
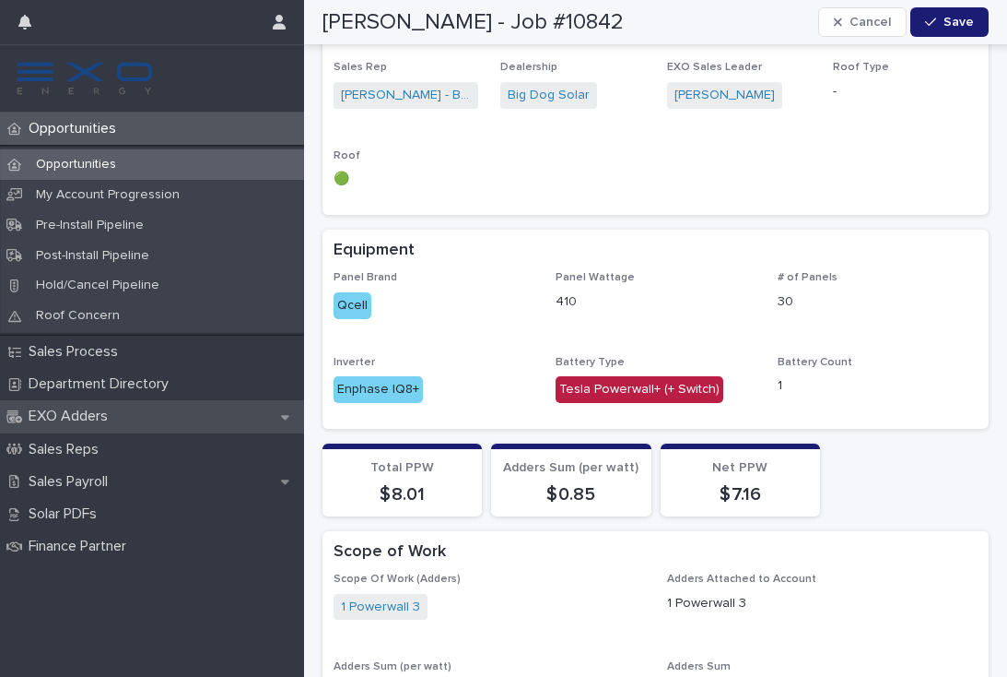
click at [99, 407] on p "EXO Adders" at bounding box center [71, 416] width 101 height 18
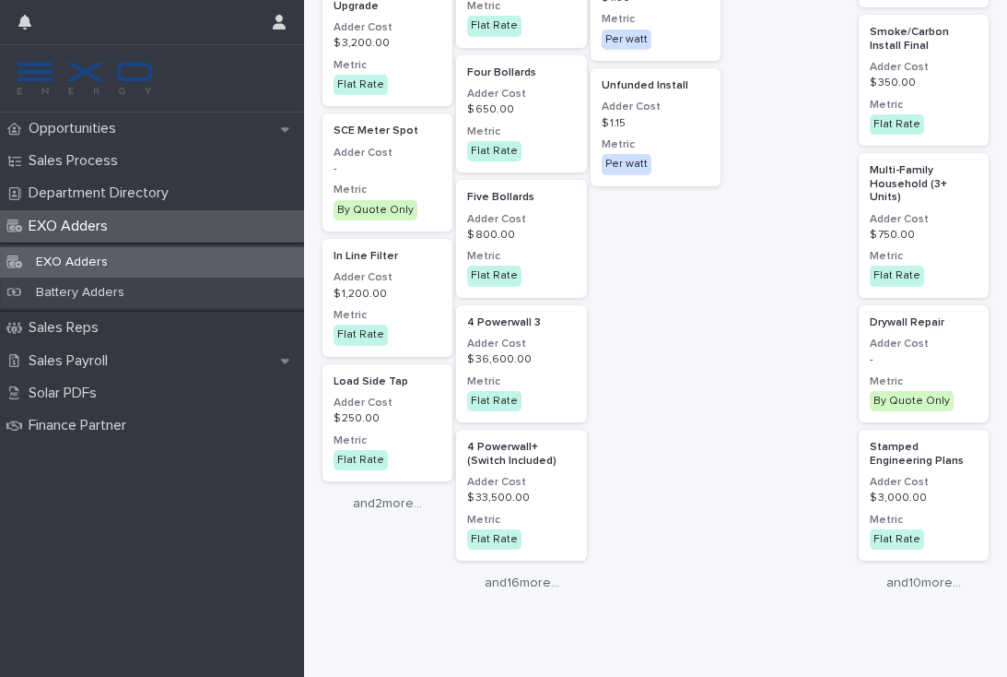
scroll to position [2339, 0]
click at [549, 574] on link "and 16 more..." at bounding box center [521, 582] width 130 height 16
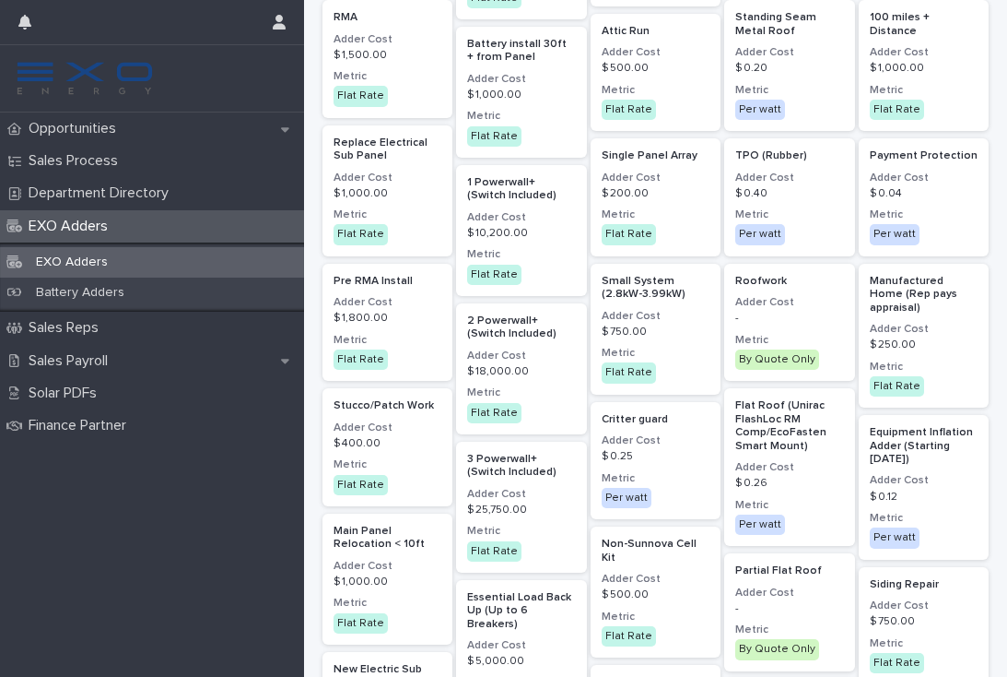
scroll to position [347, 0]
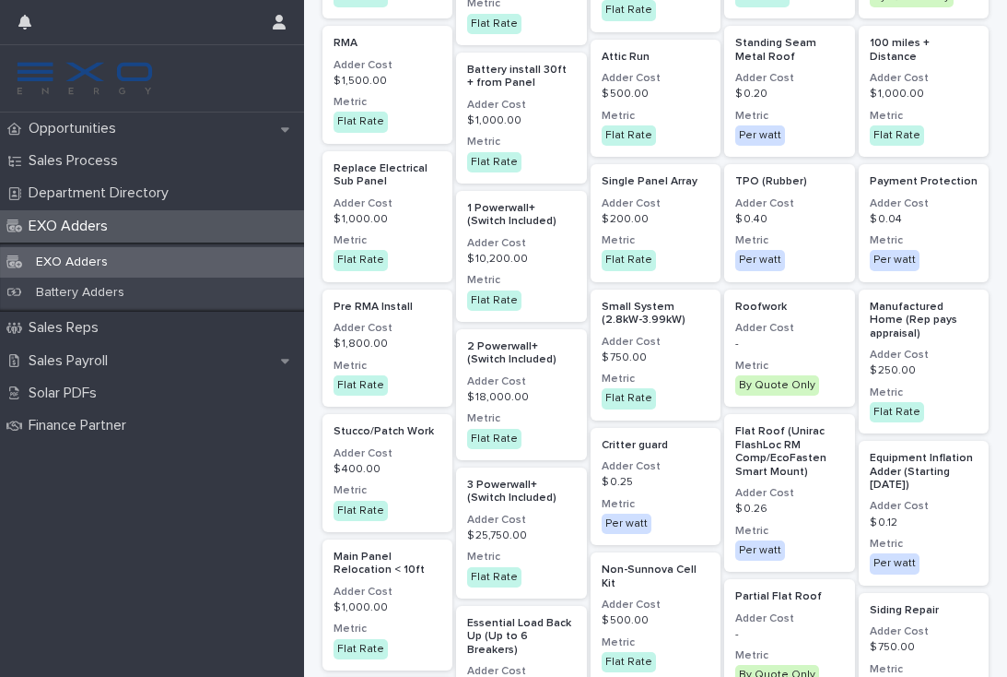
click at [569, 429] on p "Flat Rate" at bounding box center [521, 439] width 108 height 20
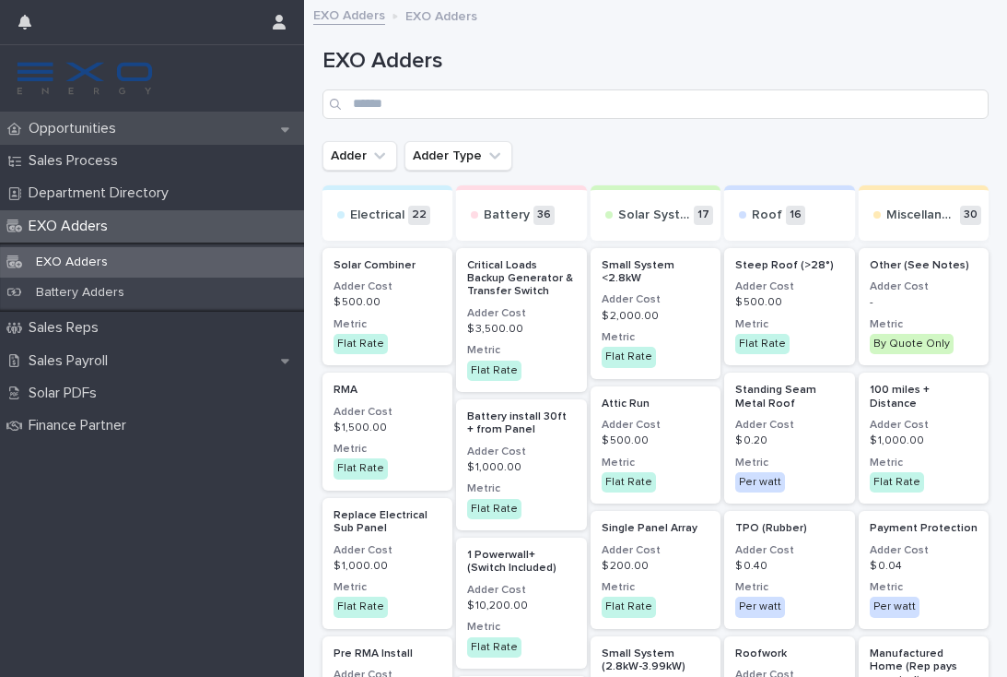
click at [111, 140] on div "Opportunities" at bounding box center [152, 128] width 304 height 32
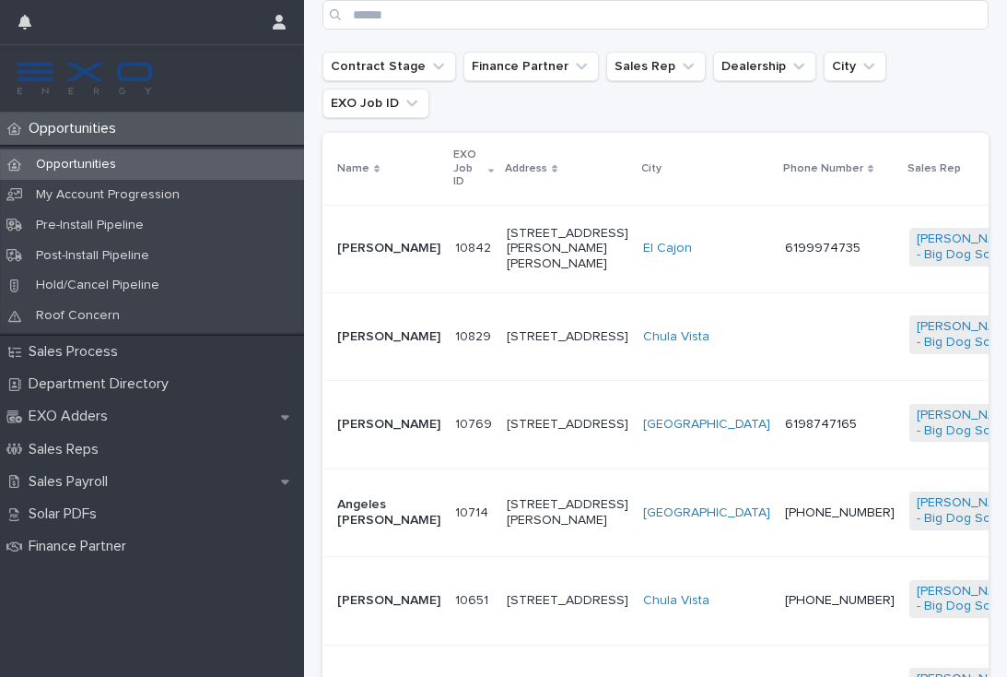
scroll to position [453, 0]
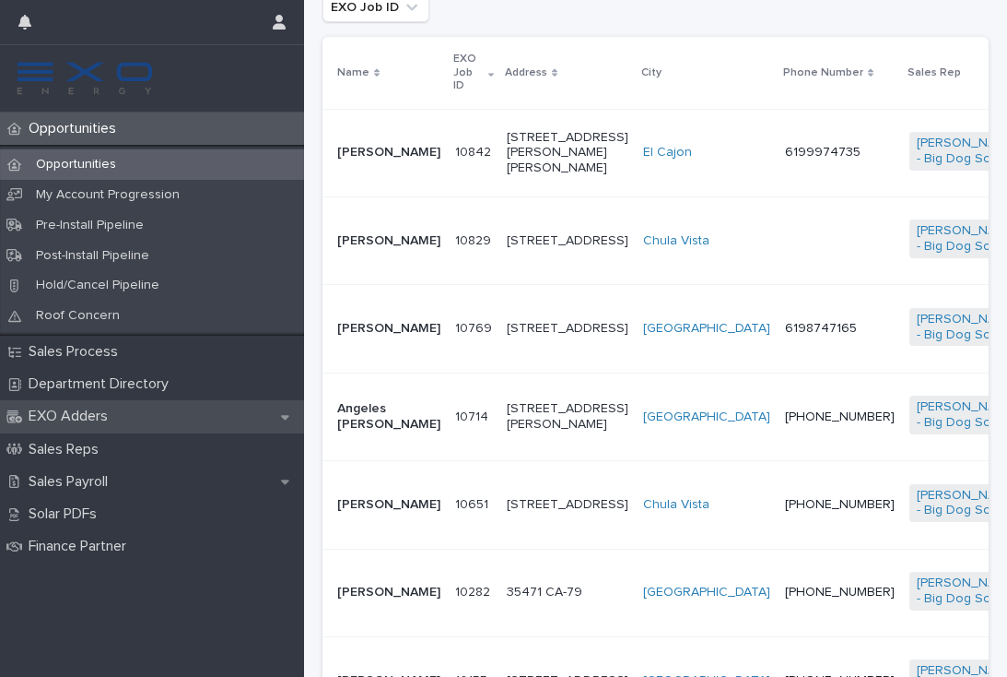
click at [84, 417] on p "EXO Adders" at bounding box center [71, 416] width 101 height 18
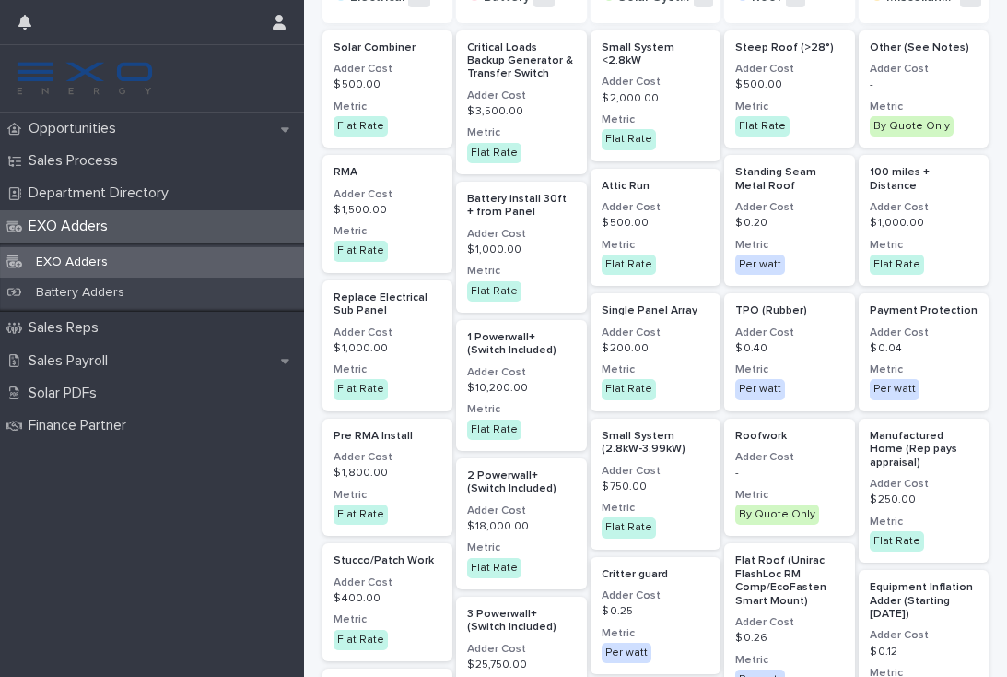
scroll to position [250, 0]
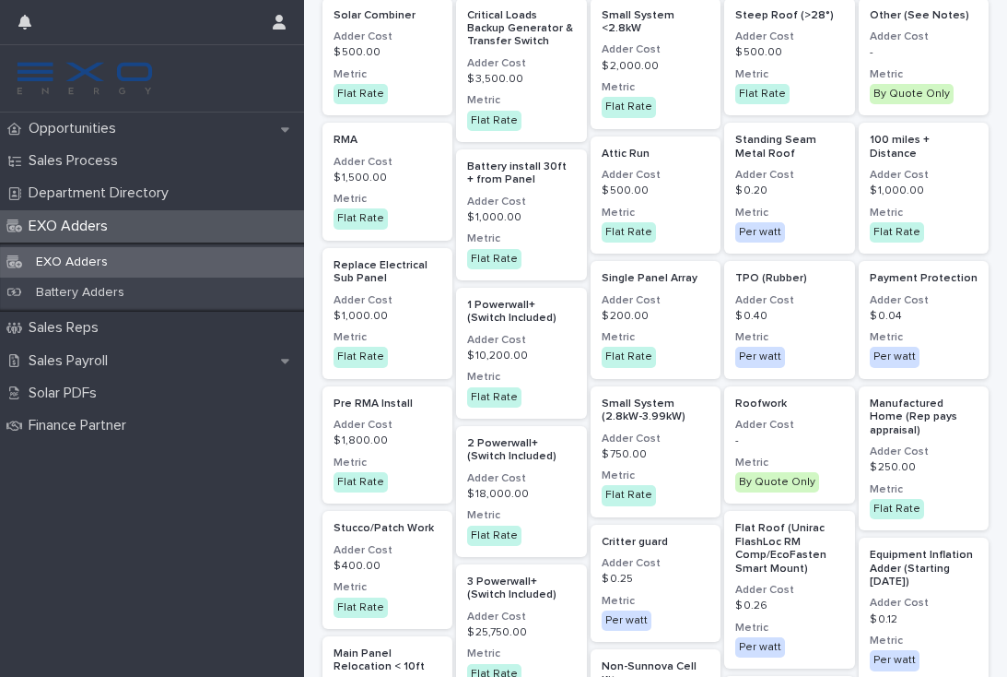
click at [548, 492] on p "$ 18,000.00" at bounding box center [521, 494] width 108 height 13
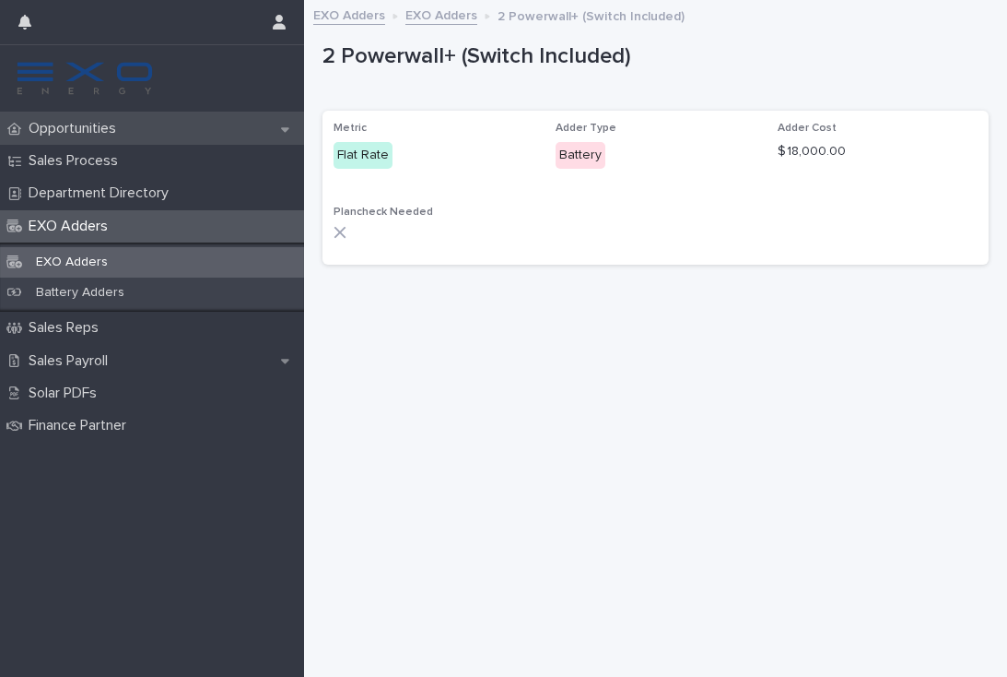
click at [53, 125] on p "Opportunities" at bounding box center [76, 129] width 110 height 18
